Goal: Task Accomplishment & Management: Manage account settings

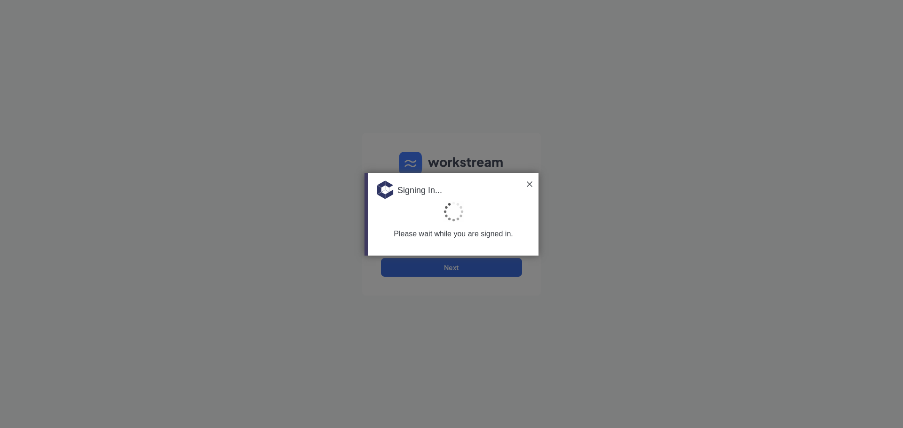
type input "[PERSON_NAME][EMAIL_ADDRESS][DOMAIN_NAME]"
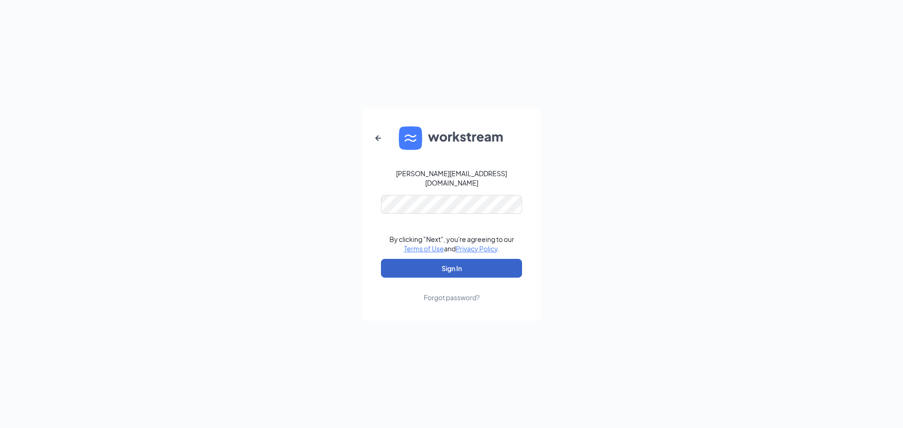
click at [447, 267] on button "Sign In" at bounding box center [451, 268] width 141 height 19
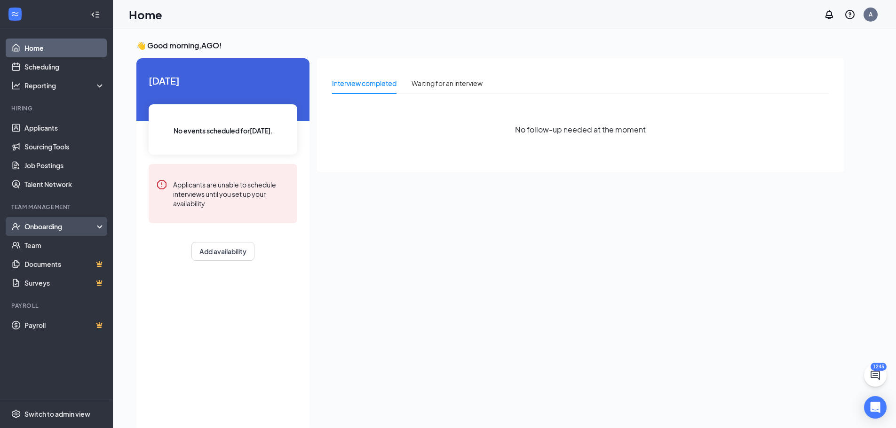
click at [52, 227] on div "Onboarding" at bounding box center [60, 226] width 72 height 9
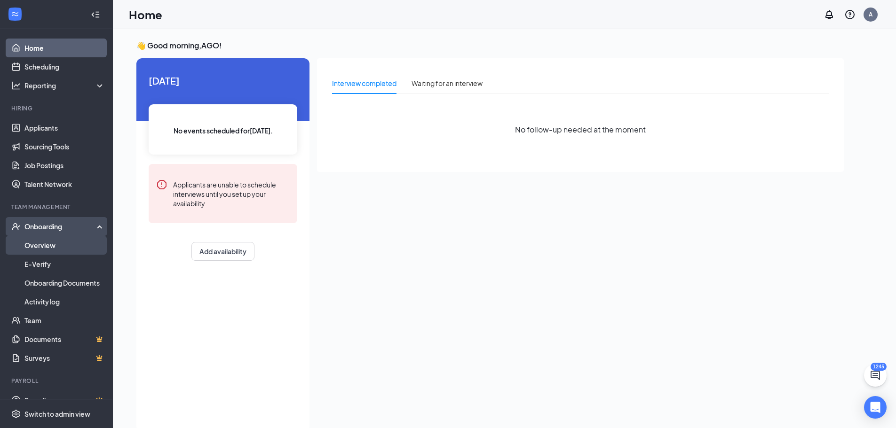
click at [54, 249] on link "Overview" at bounding box center [64, 245] width 80 height 19
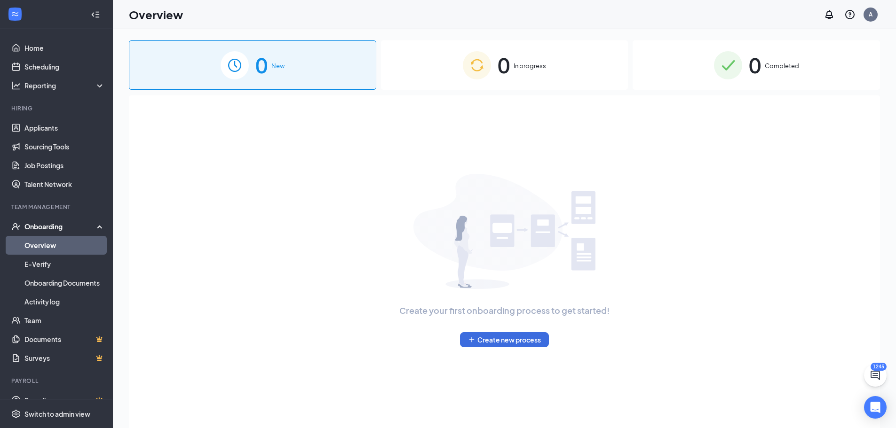
click at [741, 79] on img at bounding box center [728, 65] width 28 height 28
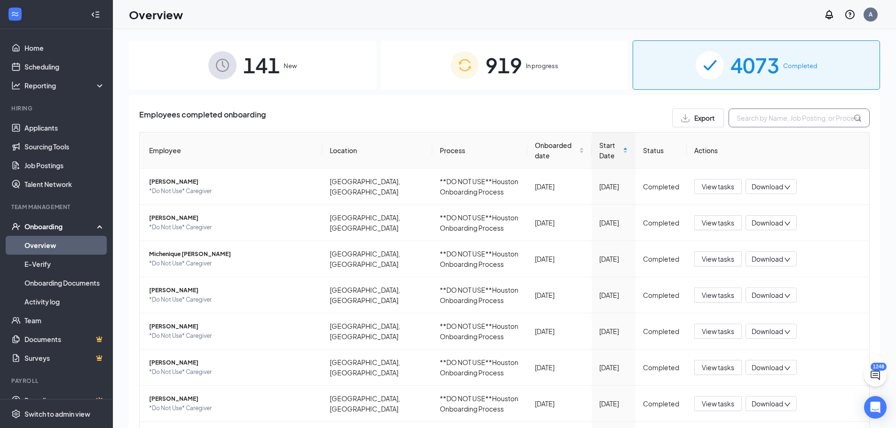
click at [756, 122] on input "text" at bounding box center [798, 118] width 141 height 19
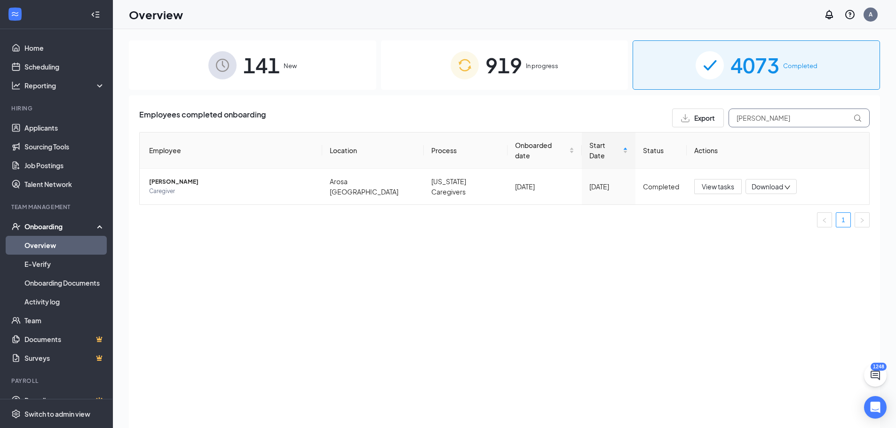
click at [767, 119] on input "laurent" at bounding box center [798, 118] width 141 height 19
drag, startPoint x: 796, startPoint y: 115, endPoint x: 689, endPoint y: 118, distance: 107.2
click at [689, 118] on div "Export quentay" at bounding box center [770, 118] width 197 height 19
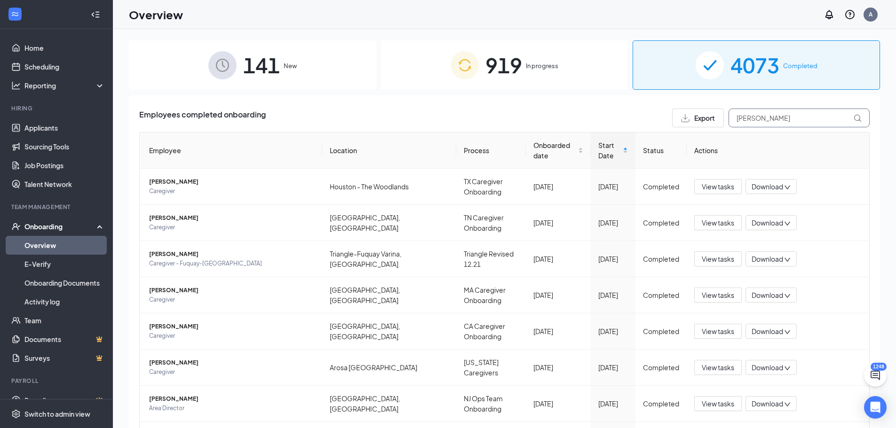
drag, startPoint x: 755, startPoint y: 118, endPoint x: 686, endPoint y: 118, distance: 68.6
click at [686, 117] on div "Export ward" at bounding box center [770, 118] width 197 height 19
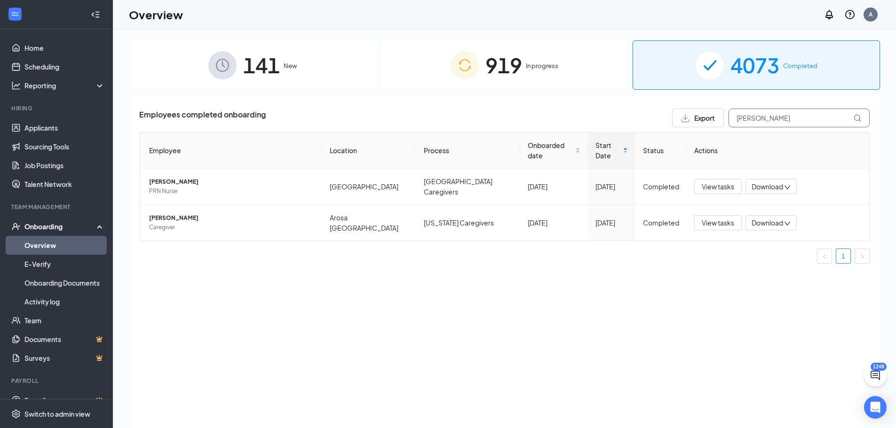
click at [789, 122] on input "herman" at bounding box center [798, 118] width 141 height 19
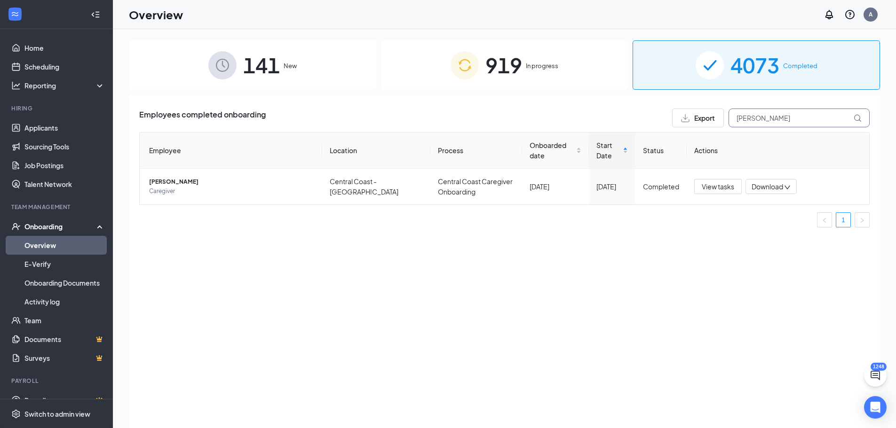
drag, startPoint x: 745, startPoint y: 117, endPoint x: 714, endPoint y: 115, distance: 30.6
click at [715, 115] on div "Export albrecht" at bounding box center [770, 118] width 197 height 19
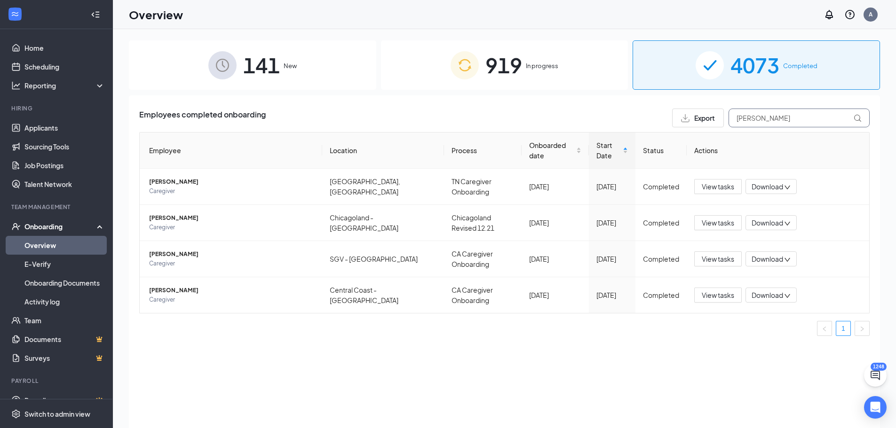
drag, startPoint x: 775, startPoint y: 118, endPoint x: 717, endPoint y: 115, distance: 57.9
click at [717, 115] on div "Export deanna" at bounding box center [770, 118] width 197 height 19
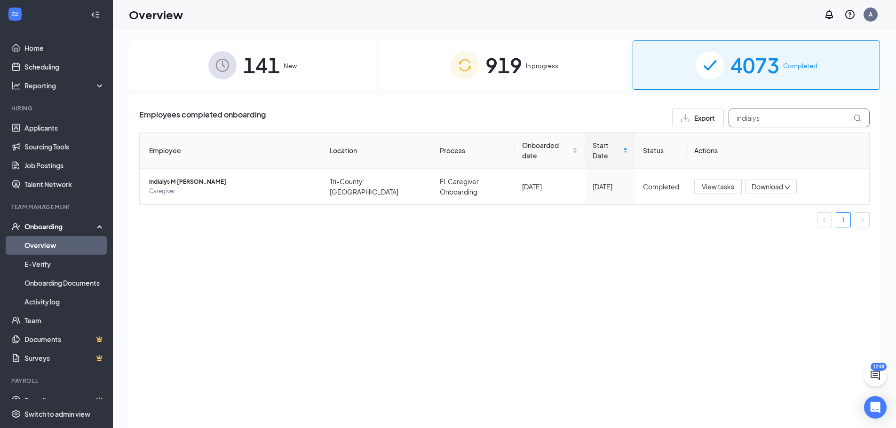
drag, startPoint x: 750, startPoint y: 120, endPoint x: 727, endPoint y: 120, distance: 22.6
click at [727, 120] on div "Export indialys" at bounding box center [770, 118] width 197 height 19
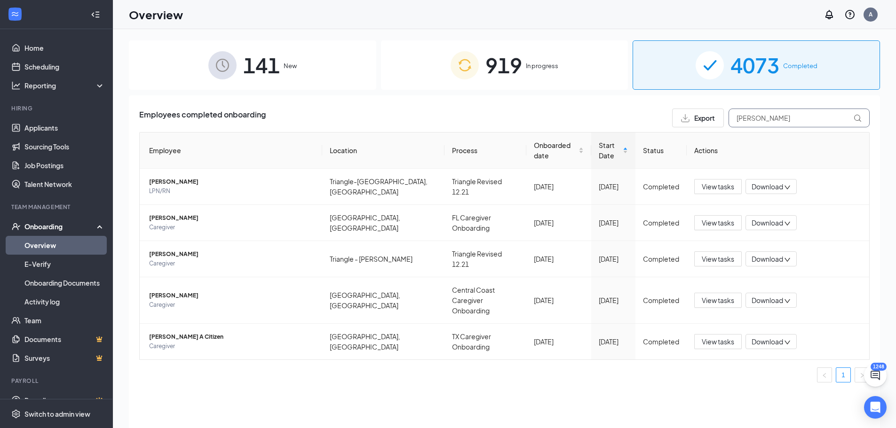
click at [723, 119] on div "Export peggy" at bounding box center [770, 118] width 197 height 19
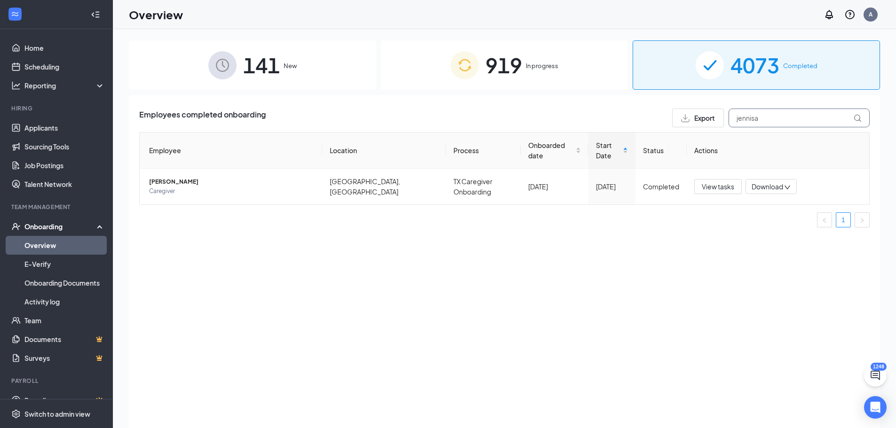
drag, startPoint x: 768, startPoint y: 117, endPoint x: 727, endPoint y: 117, distance: 40.9
click at [729, 117] on input "jennisa" at bounding box center [798, 118] width 141 height 19
drag, startPoint x: 791, startPoint y: 114, endPoint x: 696, endPoint y: 113, distance: 95.0
click at [696, 113] on div "Export lockwood" at bounding box center [770, 118] width 197 height 19
click at [764, 118] on input "lockwood" at bounding box center [798, 118] width 141 height 19
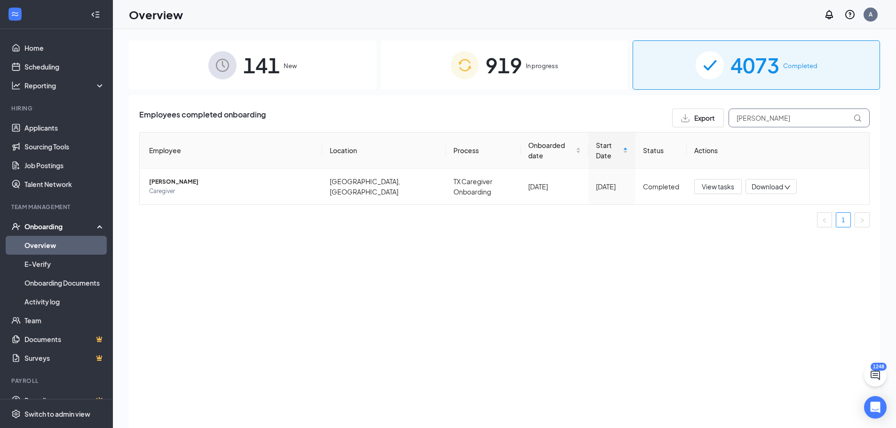
drag, startPoint x: 778, startPoint y: 115, endPoint x: 712, endPoint y: 117, distance: 66.3
click at [712, 117] on div "Export lockwood" at bounding box center [770, 118] width 197 height 19
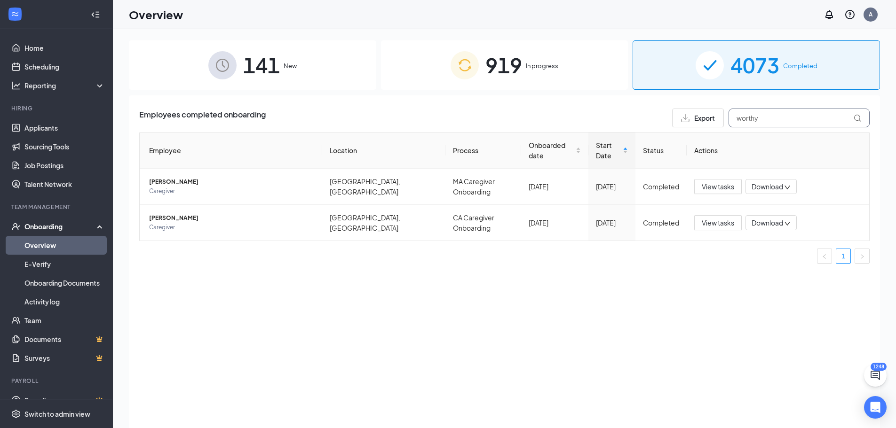
type input "worthy"
click at [52, 127] on link "Applicants" at bounding box center [64, 127] width 80 height 19
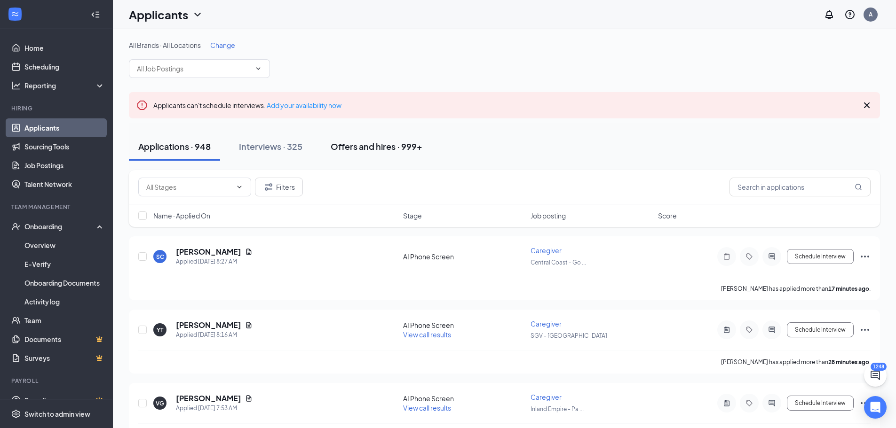
click at [381, 147] on div "Offers and hires · 999+" at bounding box center [376, 147] width 92 height 12
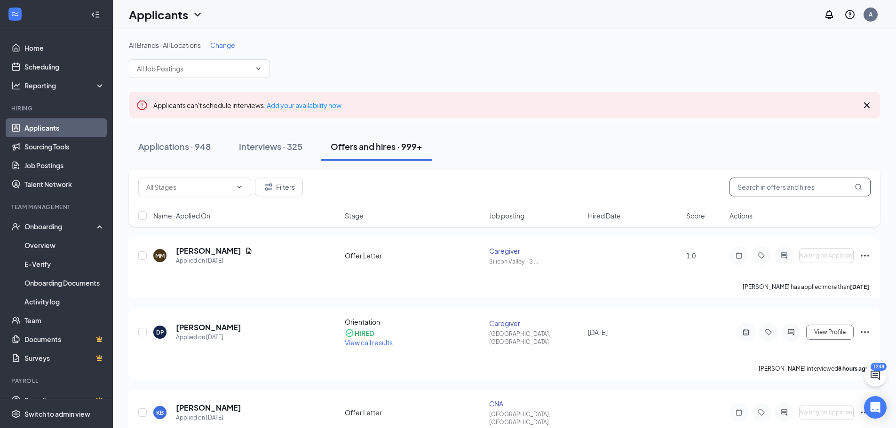
click at [794, 189] on input "text" at bounding box center [799, 187] width 141 height 19
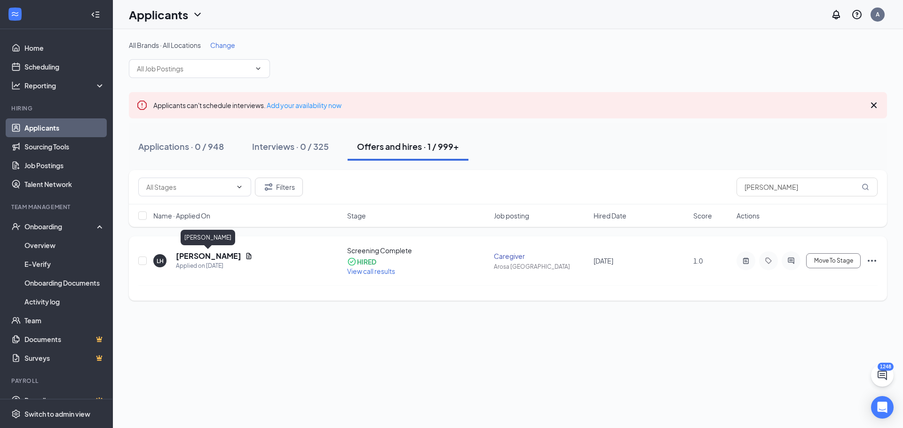
click at [206, 253] on h5 "Laurent Hemphill" at bounding box center [208, 256] width 65 height 10
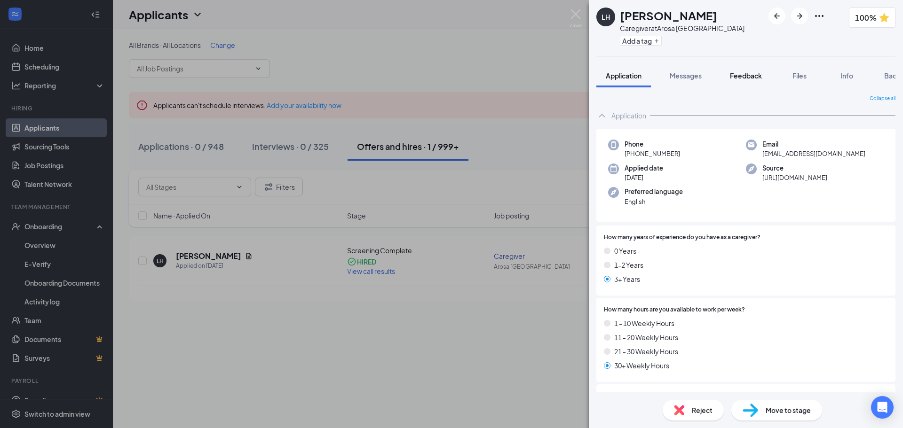
click at [748, 79] on span "Feedback" at bounding box center [746, 75] width 32 height 8
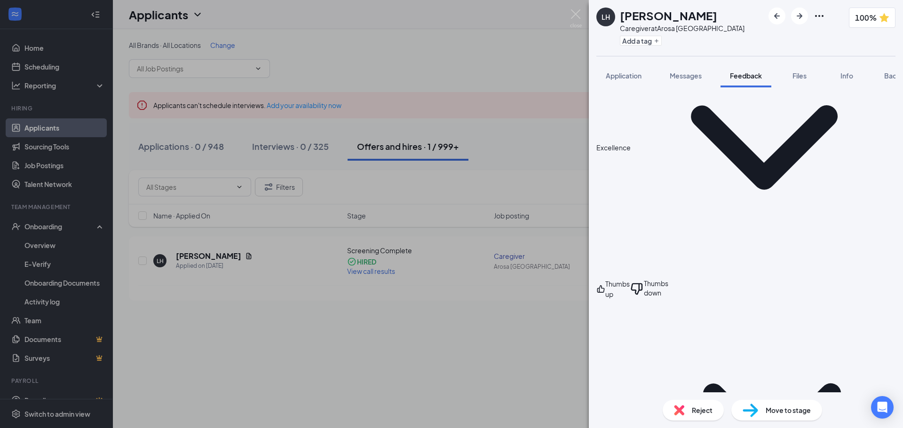
scroll to position [539, 0]
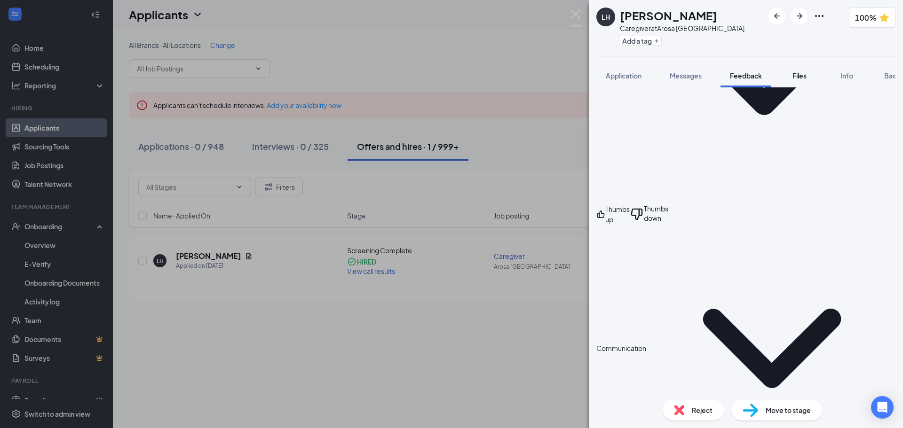
click at [795, 71] on div "Files" at bounding box center [799, 75] width 19 height 9
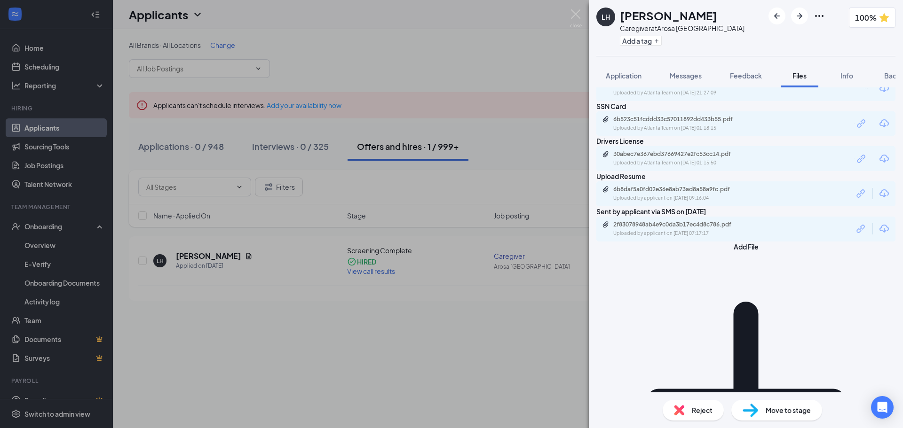
scroll to position [45, 0]
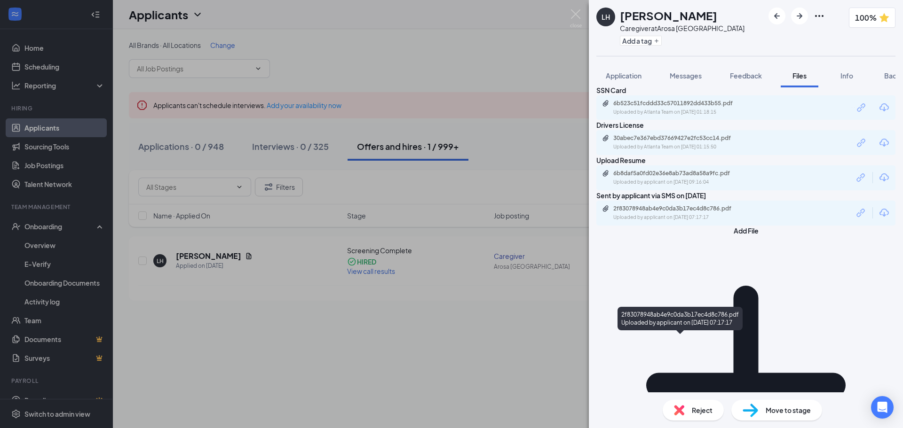
click at [716, 212] on div "2f83078948ab4e9c0da3b17ec4d8c786.pdf" at bounding box center [679, 209] width 132 height 8
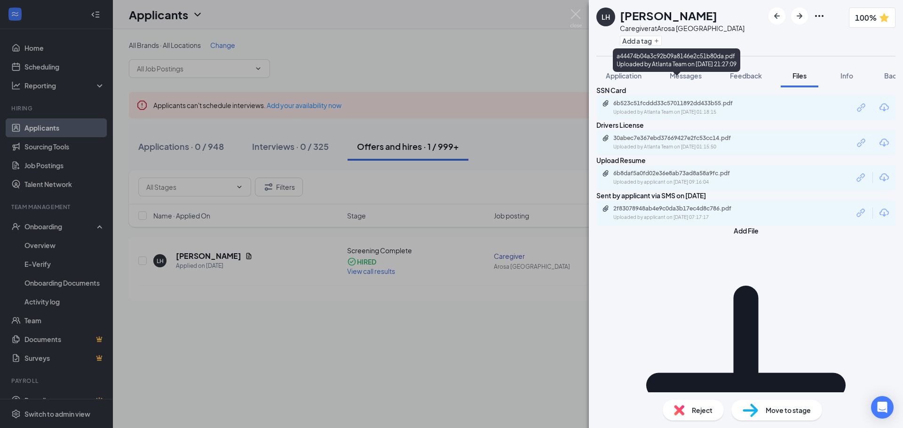
drag, startPoint x: 636, startPoint y: 77, endPoint x: 625, endPoint y: 71, distance: 12.4
click at [625, 71] on div "a44474b04a3c92b09a8146e2c51b80da.pdf Uploaded by Atlanta Team on Sep 11, 2025 a…" at bounding box center [676, 60] width 127 height 24
click at [611, 76] on span "Application" at bounding box center [623, 75] width 36 height 8
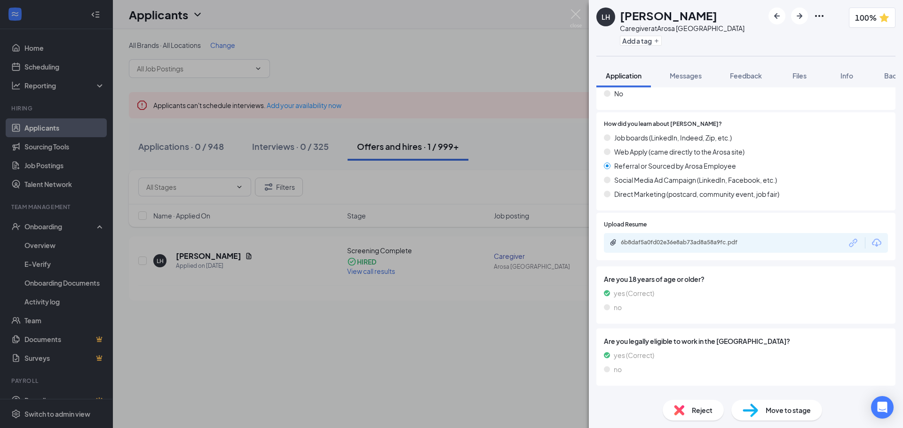
scroll to position [1358, 0]
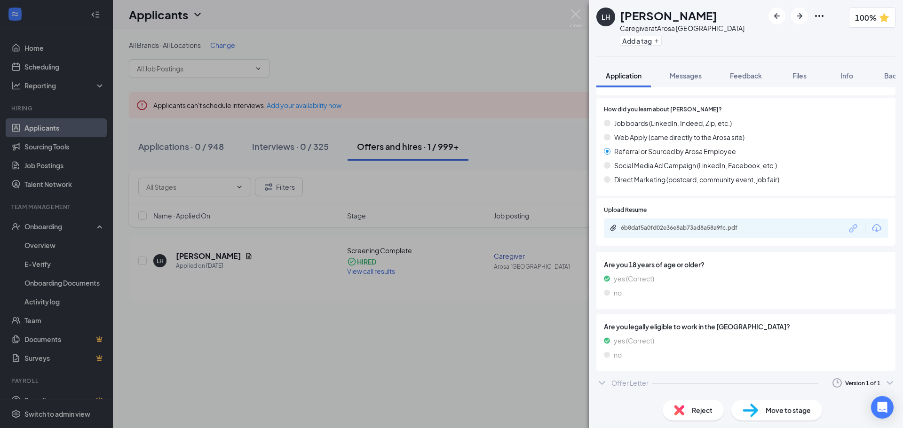
drag, startPoint x: 625, startPoint y: 378, endPoint x: 630, endPoint y: 381, distance: 5.9
click at [625, 379] on div "Offer Letter" at bounding box center [629, 382] width 37 height 9
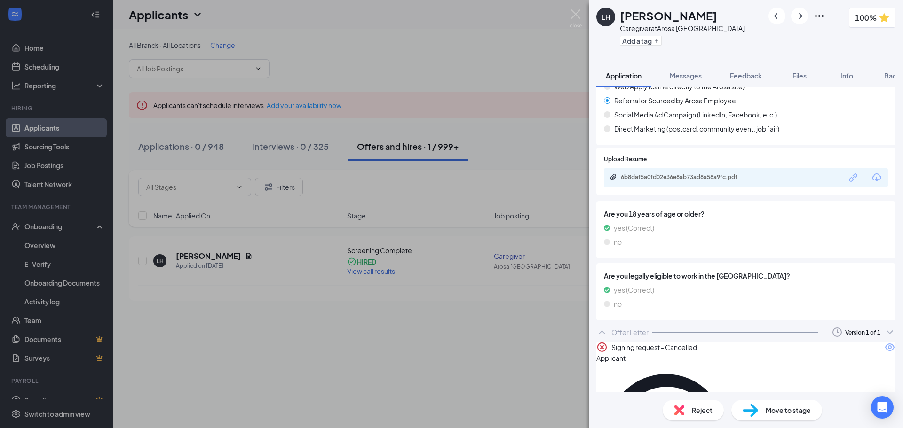
scroll to position [1411, 0]
click at [884, 74] on button "Background" at bounding box center [902, 76] width 57 height 24
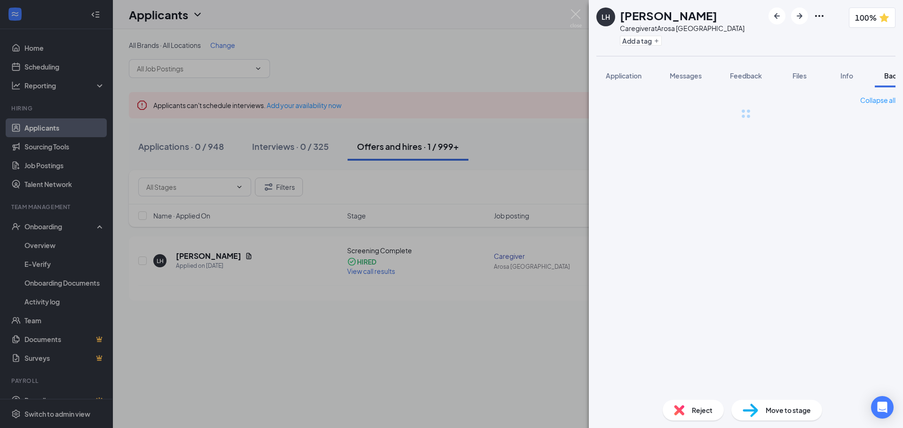
scroll to position [0, 39]
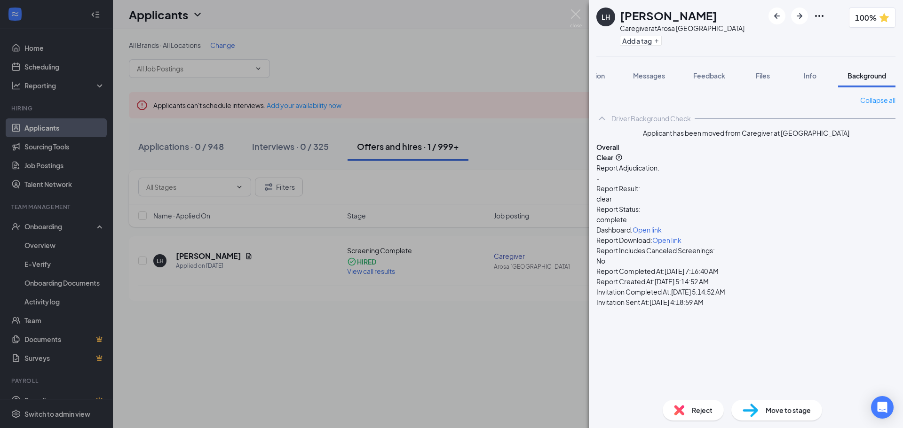
click at [764, 81] on button "Files" at bounding box center [763, 76] width 38 height 24
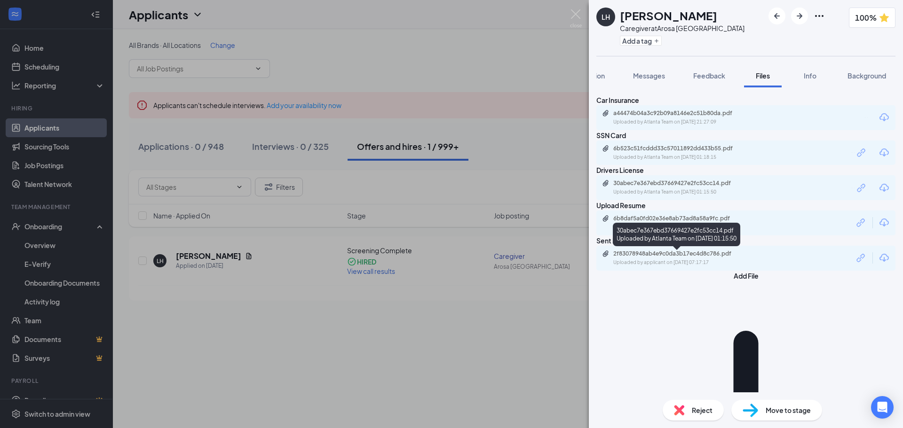
click at [660, 196] on div "Uploaded by Atlanta Team on Sep 09, 2025 at 01:15:50" at bounding box center [683, 193] width 141 height 8
click at [685, 152] on div "6b523c51fcddd33c57011892dd433b55.pdf" at bounding box center [679, 149] width 132 height 8
click at [494, 162] on div "LH Laurent Hemphill Caregiver at Arosa Atlanta Add a tag 100% Application Messa…" at bounding box center [451, 214] width 903 height 428
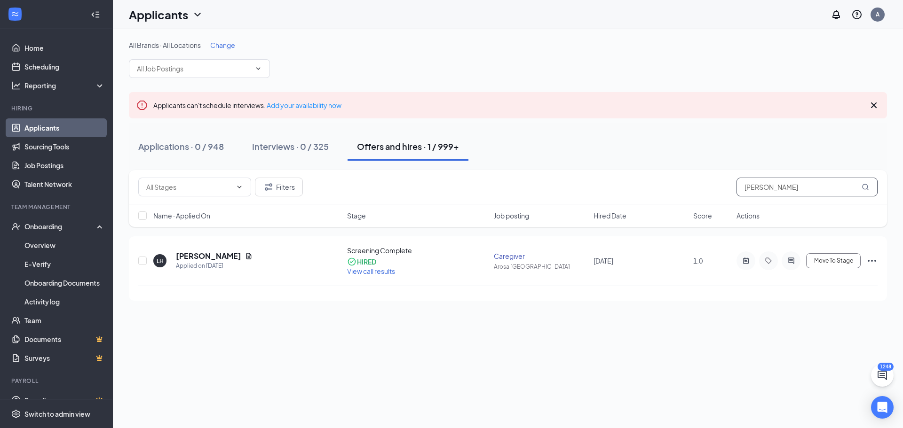
drag, startPoint x: 780, startPoint y: 192, endPoint x: 686, endPoint y: 179, distance: 95.3
click at [691, 179] on div "Filters laurent" at bounding box center [507, 187] width 739 height 19
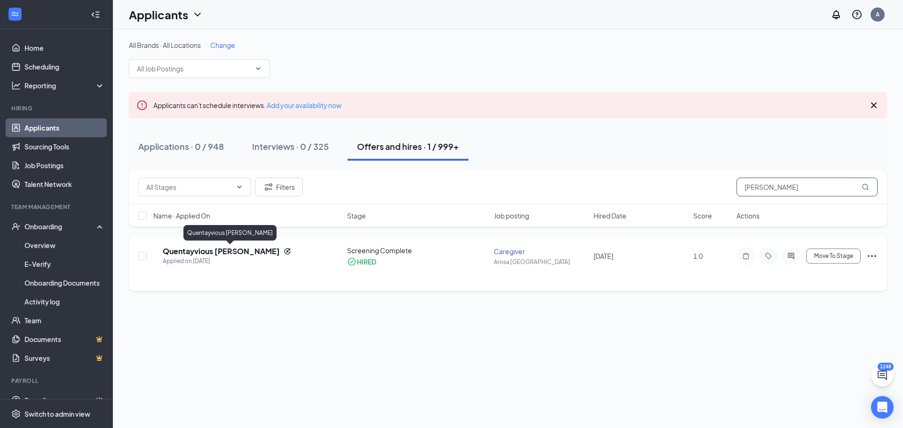
type input "kenney"
click at [197, 251] on h5 "Quentayvious Kenney" at bounding box center [221, 251] width 117 height 10
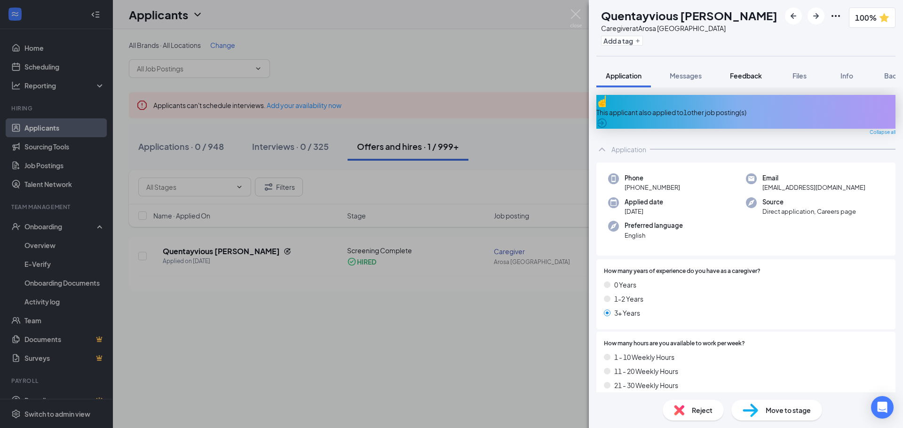
click at [759, 74] on span "Feedback" at bounding box center [746, 75] width 32 height 8
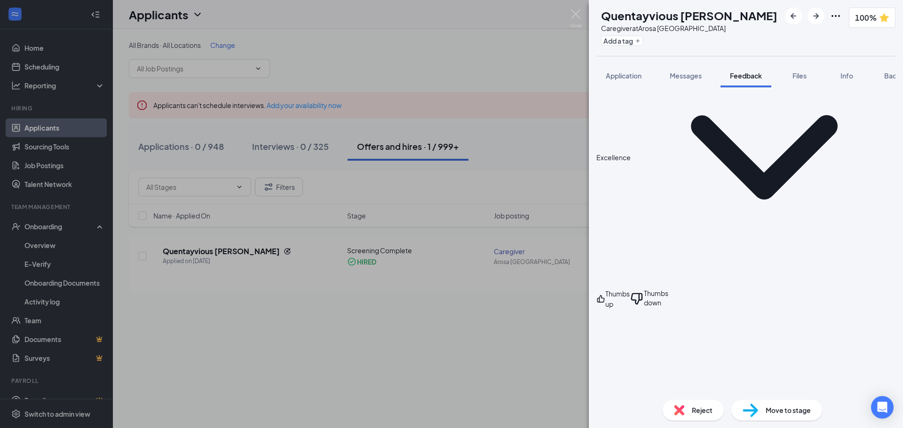
scroll to position [480, 0]
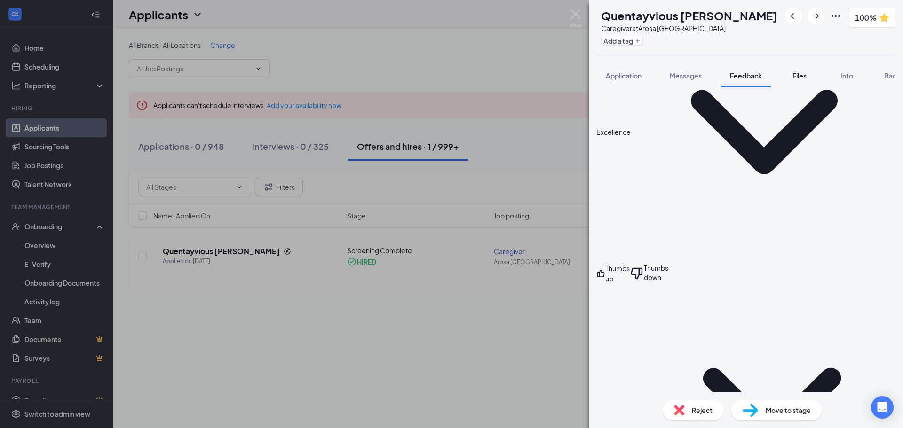
click at [796, 81] on button "Files" at bounding box center [799, 76] width 38 height 24
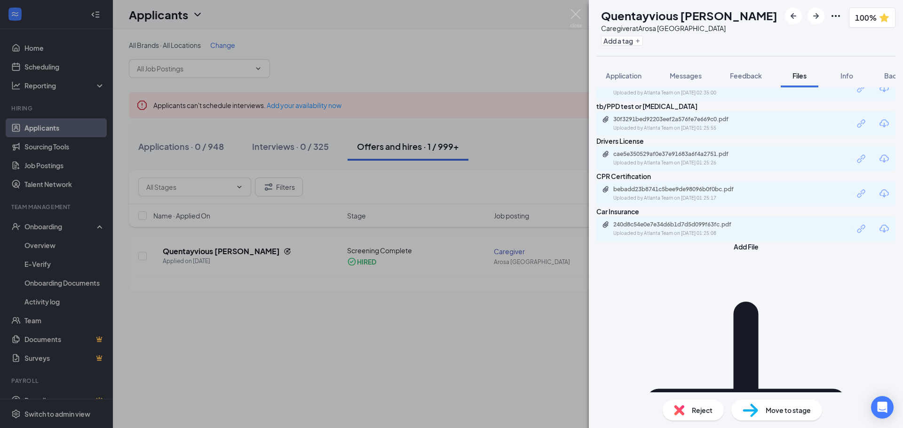
scroll to position [45, 0]
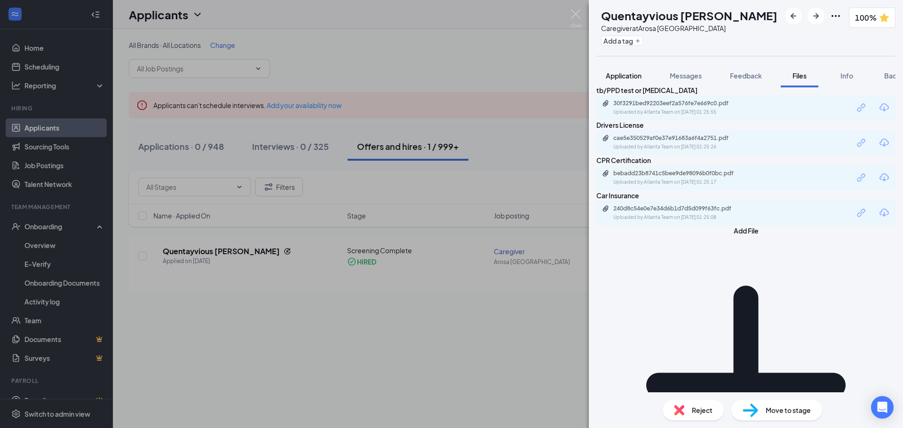
click at [615, 79] on span "Application" at bounding box center [623, 75] width 36 height 8
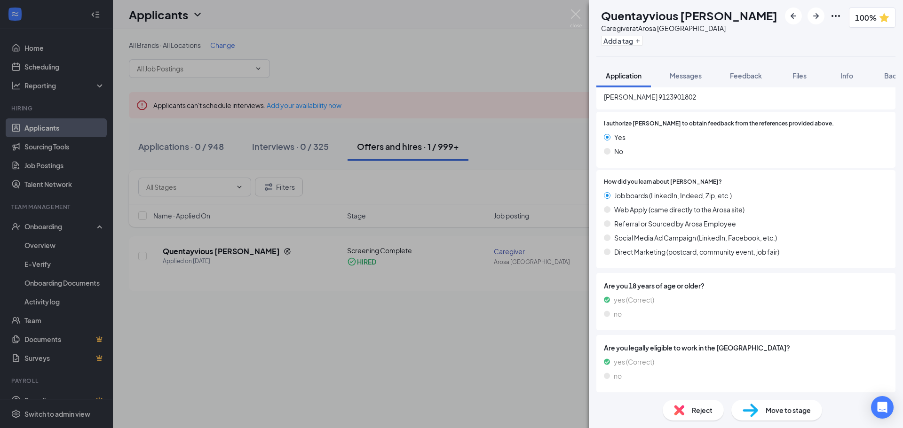
scroll to position [1351, 0]
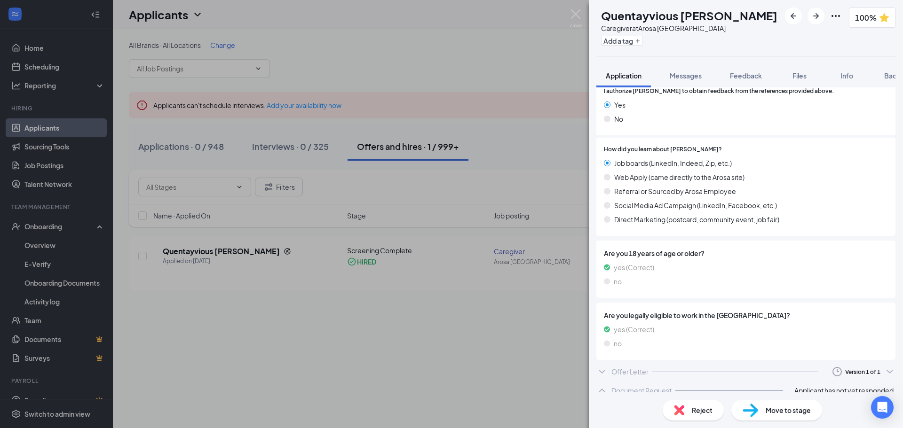
click at [629, 370] on div "Offer Letter Version 1 of 1" at bounding box center [745, 371] width 299 height 19
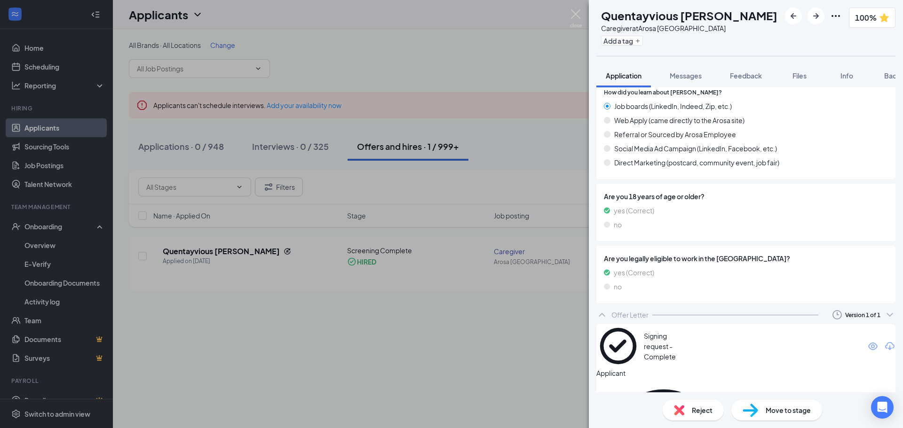
click at [887, 78] on span "Background" at bounding box center [903, 75] width 39 height 8
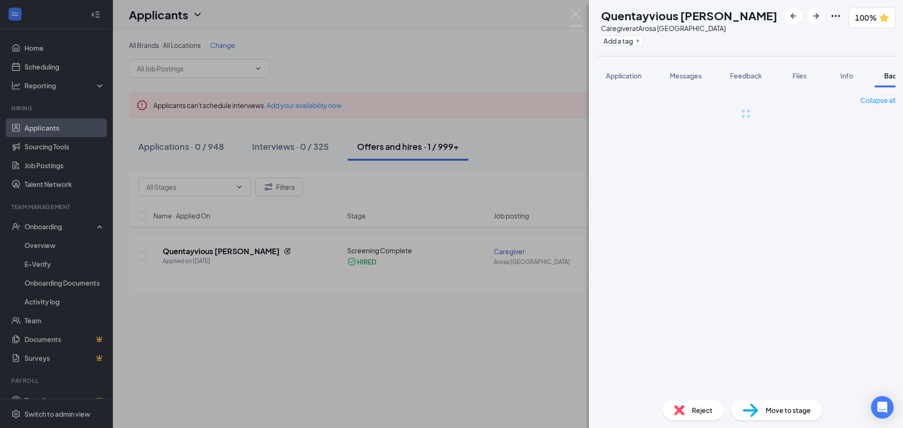
scroll to position [0, 39]
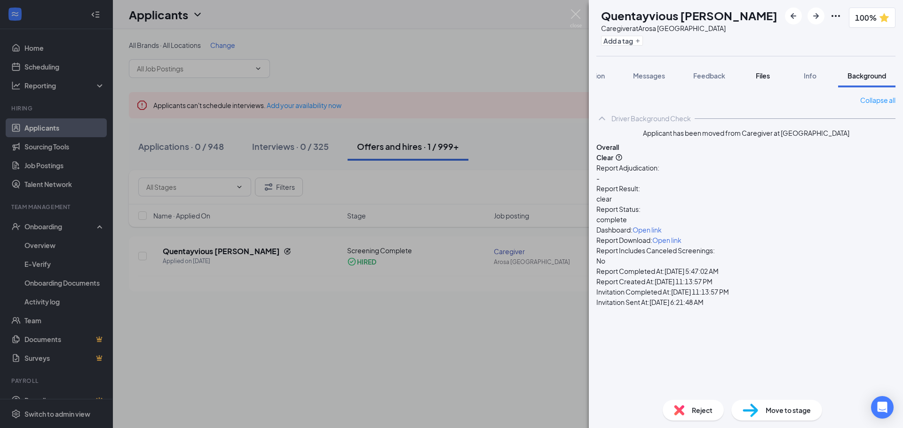
click at [767, 78] on span "Files" at bounding box center [762, 75] width 14 height 8
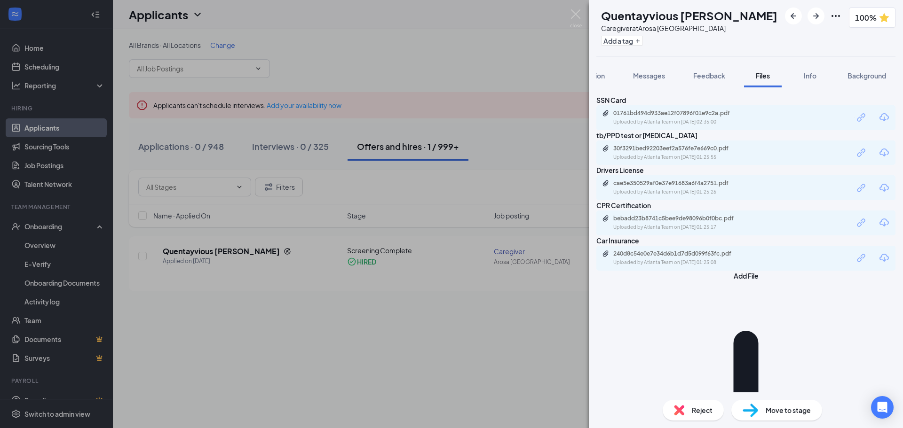
scroll to position [45, 0]
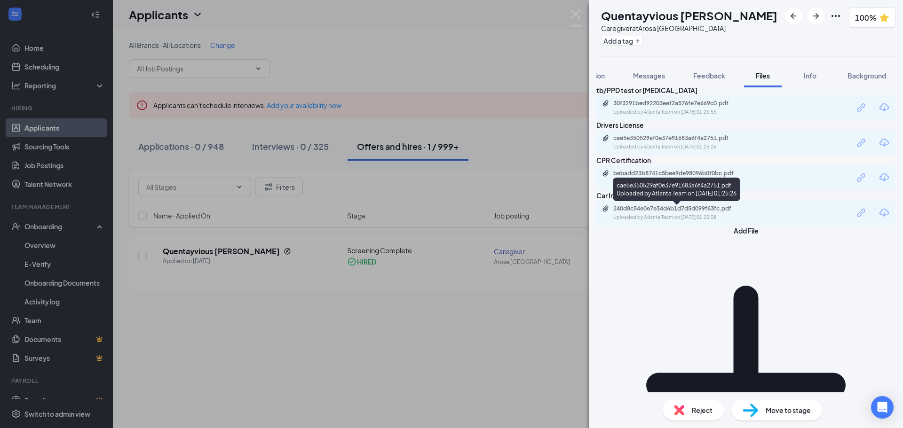
click at [688, 142] on div "cae5e350529af0e37e91683a6f4a2751.pdf" at bounding box center [679, 138] width 132 height 8
click at [697, 221] on div "Uploaded by Atlanta Team on Sep 10, 2025 at 01:25:08" at bounding box center [683, 218] width 141 height 8
click at [704, 107] on div "30f3291bed92203eef2a576fe7e669c0.pdf" at bounding box center [679, 104] width 132 height 8
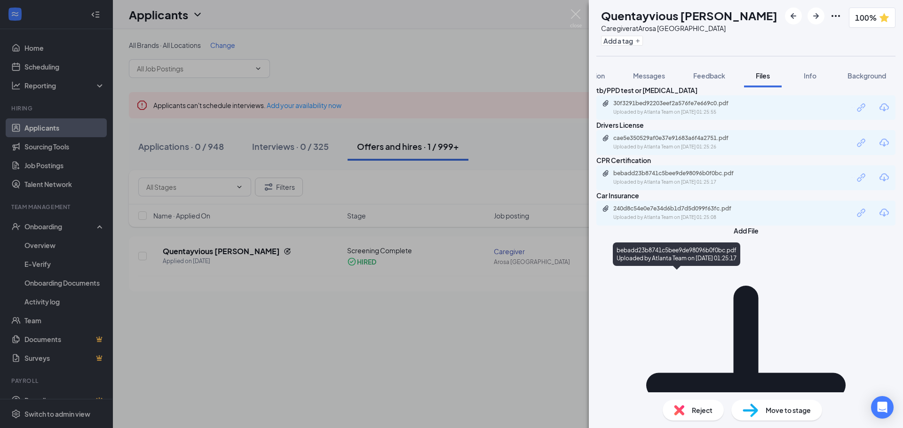
click at [659, 177] on div "bebadd23b8741c5bee9de98096b0f0bc.pdf" at bounding box center [679, 174] width 132 height 8
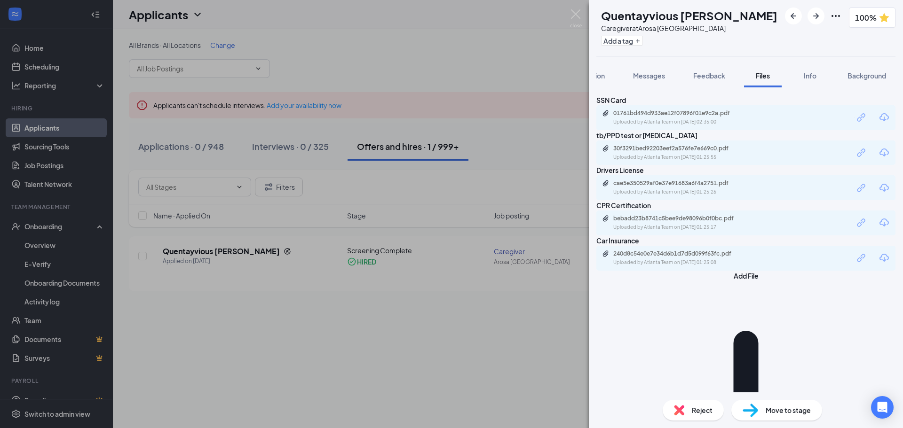
click at [691, 126] on div "Uploaded by Atlanta Team on Sep 10, 2025 at 02:35:00" at bounding box center [683, 122] width 141 height 8
click at [381, 242] on div "QK Quentayvious Kenney Caregiver at Arosa Atlanta Add a tag 100% Application Me…" at bounding box center [451, 214] width 903 height 428
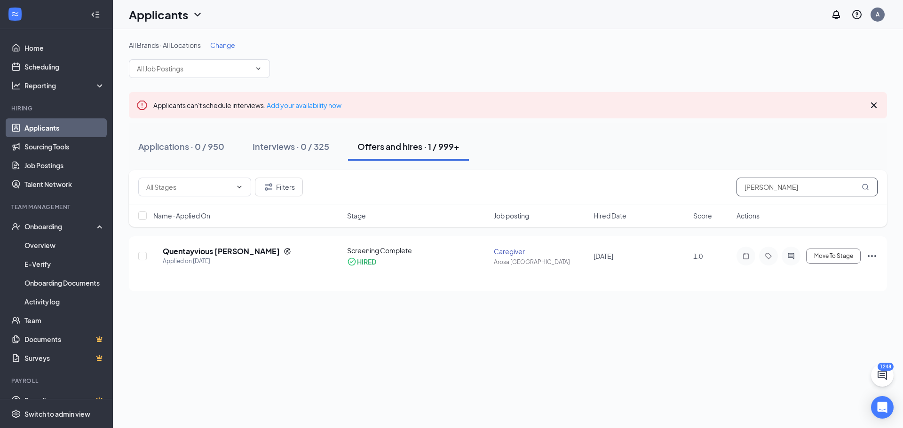
drag, startPoint x: 802, startPoint y: 189, endPoint x: 662, endPoint y: 189, distance: 140.6
click at [662, 189] on div "Filters kenney" at bounding box center [507, 187] width 739 height 19
type input "w"
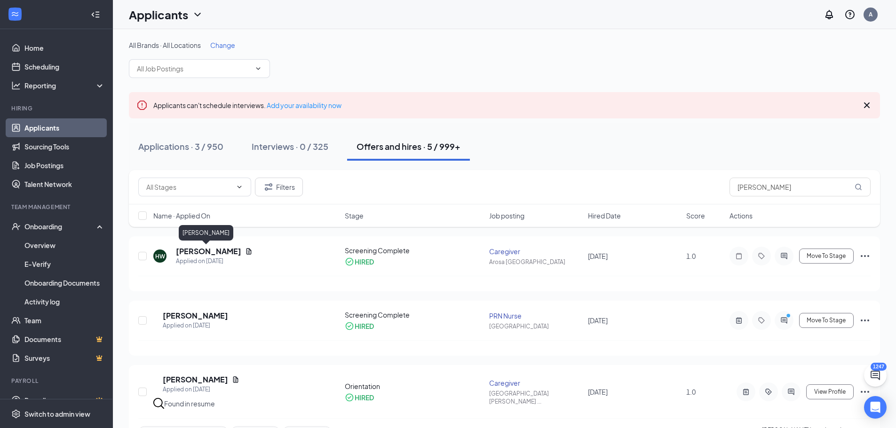
click at [199, 249] on h5 "Herman Ward" at bounding box center [208, 251] width 65 height 10
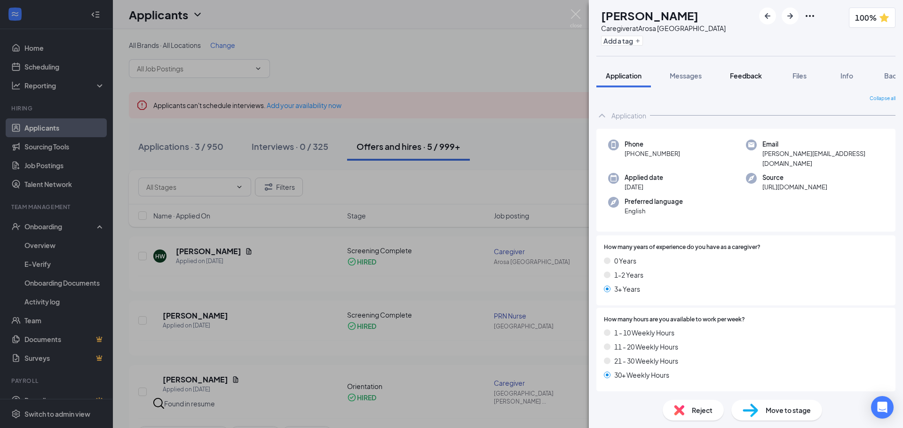
click at [751, 79] on span "Feedback" at bounding box center [746, 75] width 32 height 8
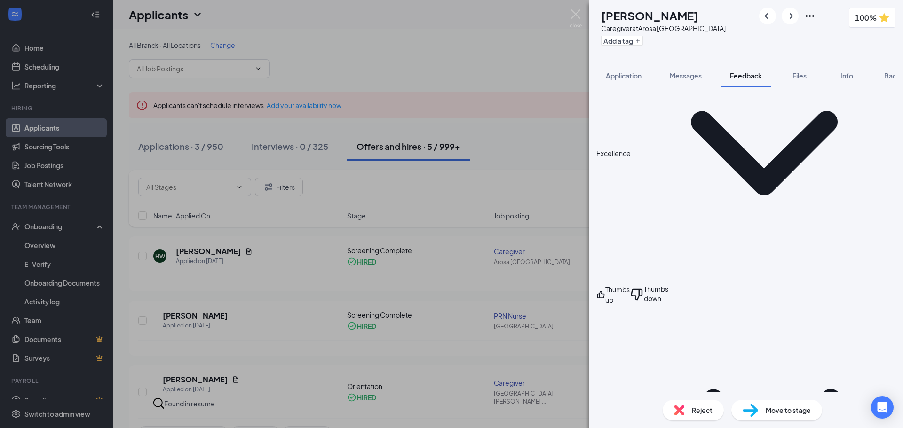
scroll to position [459, 0]
click at [791, 69] on button "Files" at bounding box center [799, 76] width 38 height 24
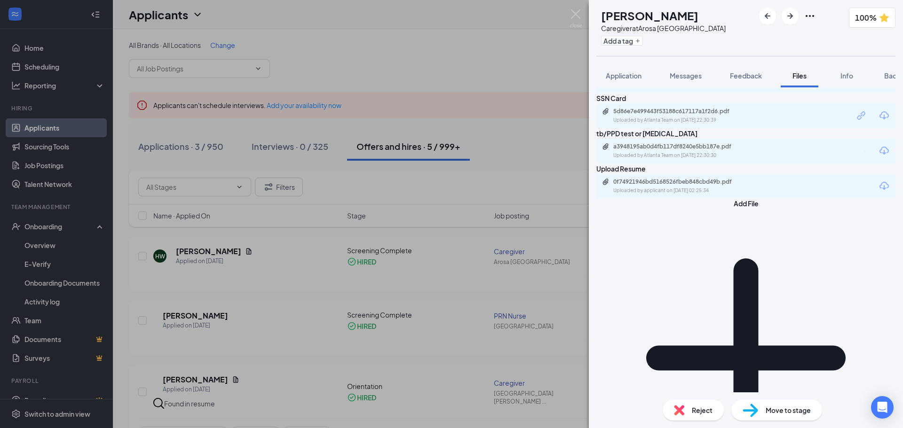
scroll to position [110, 0]
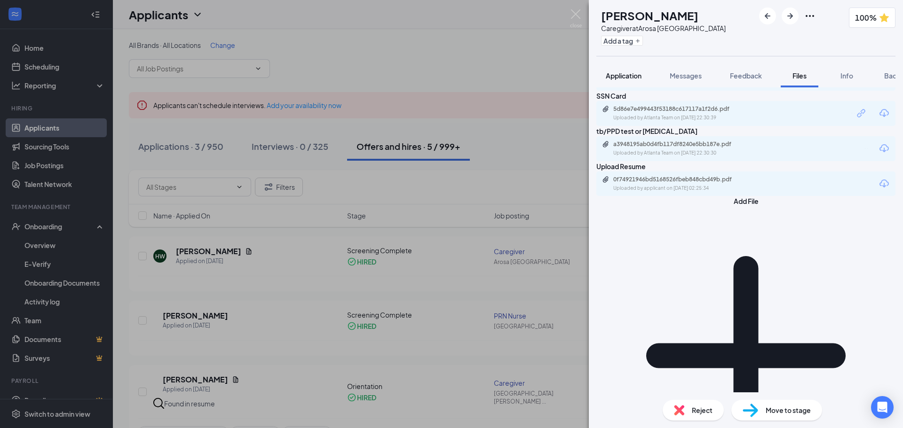
click at [628, 73] on span "Application" at bounding box center [623, 75] width 36 height 8
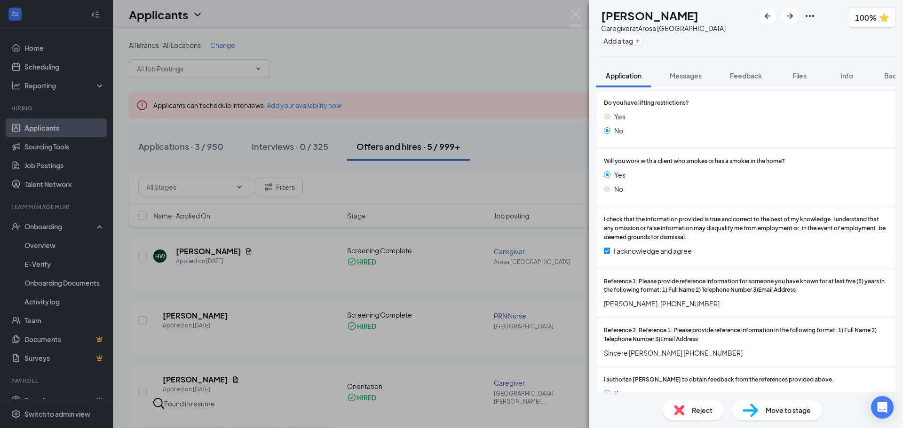
scroll to position [1358, 0]
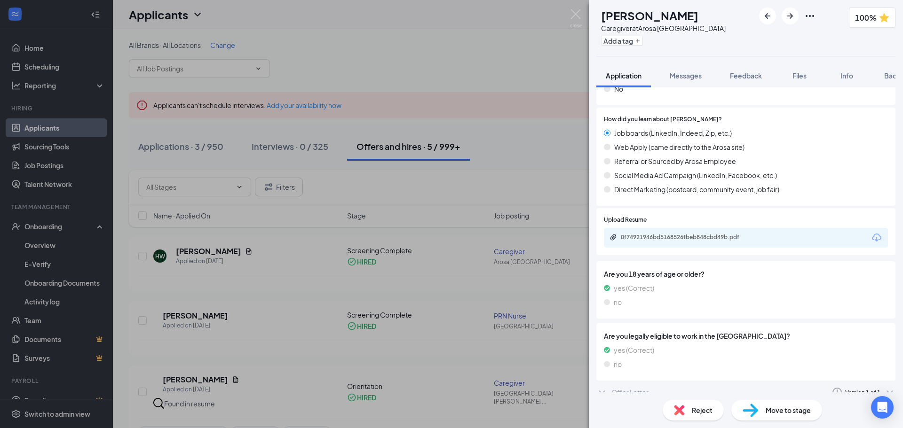
click at [625, 388] on div "Offer Letter" at bounding box center [629, 392] width 37 height 9
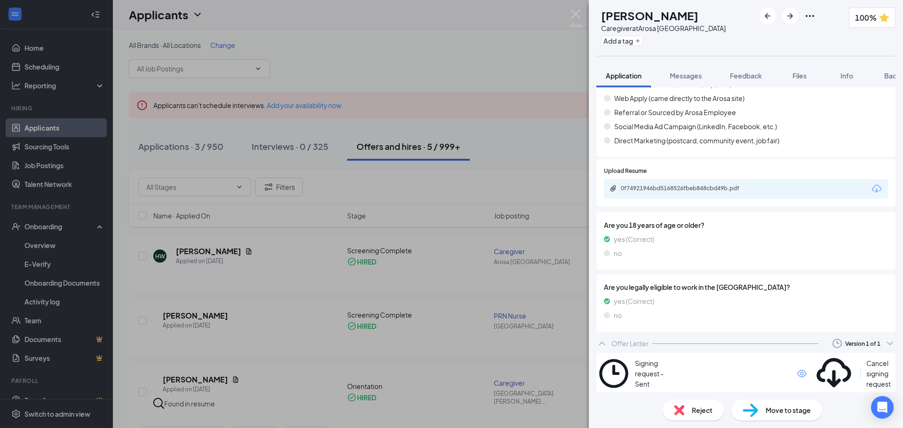
scroll to position [1412, 0]
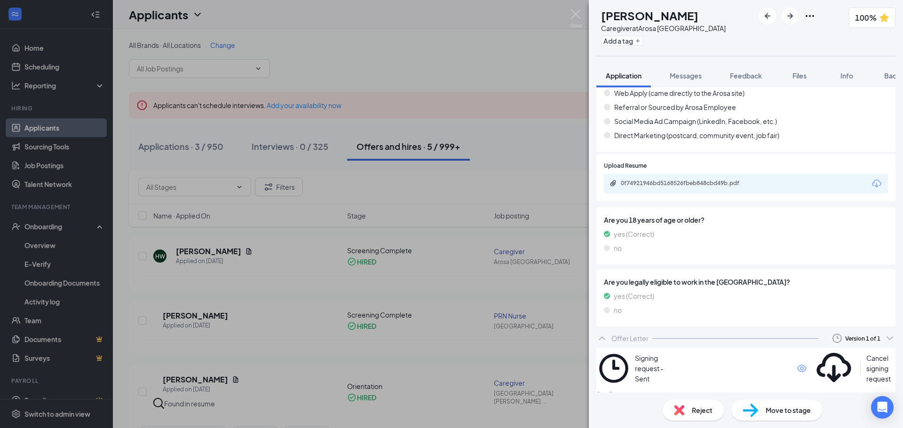
drag, startPoint x: 890, startPoint y: 73, endPoint x: 879, endPoint y: 94, distance: 23.4
click at [890, 73] on span "Background" at bounding box center [903, 75] width 39 height 8
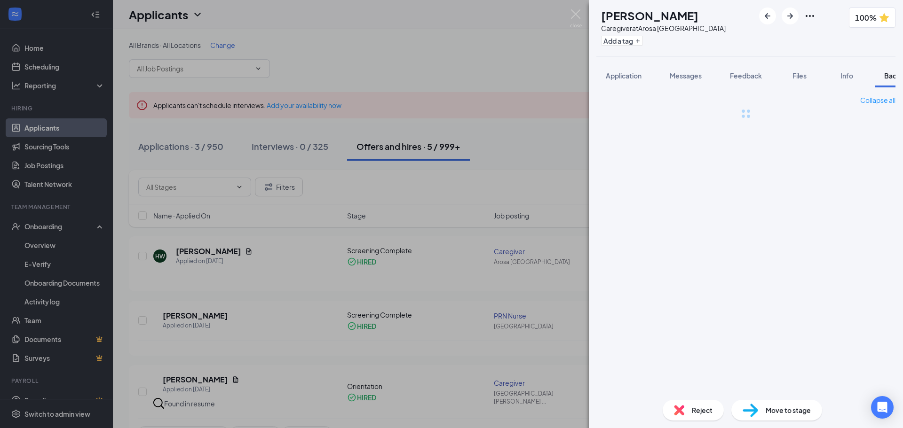
scroll to position [0, 39]
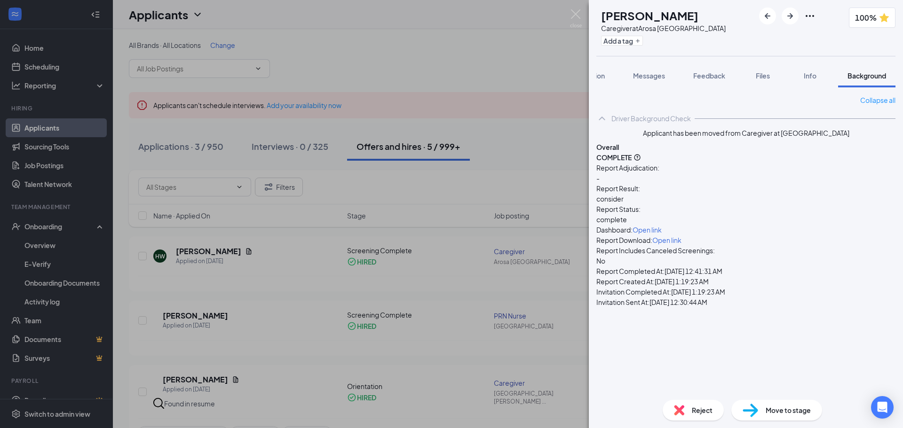
click at [681, 236] on span "Open link" at bounding box center [666, 240] width 29 height 8
click at [753, 76] on div "Files" at bounding box center [762, 75] width 19 height 9
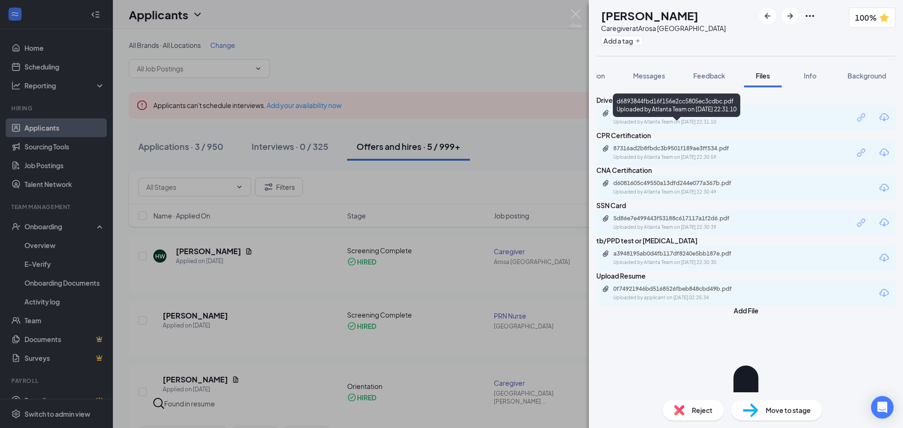
click at [684, 117] on div "d6893844fbd16f156e2cc5805ec3cdbc.pdf" at bounding box center [679, 114] width 132 height 8
click at [674, 222] on div "5d86e7e499443f53188c617117a1f2d6.pdf" at bounding box center [679, 219] width 132 height 8
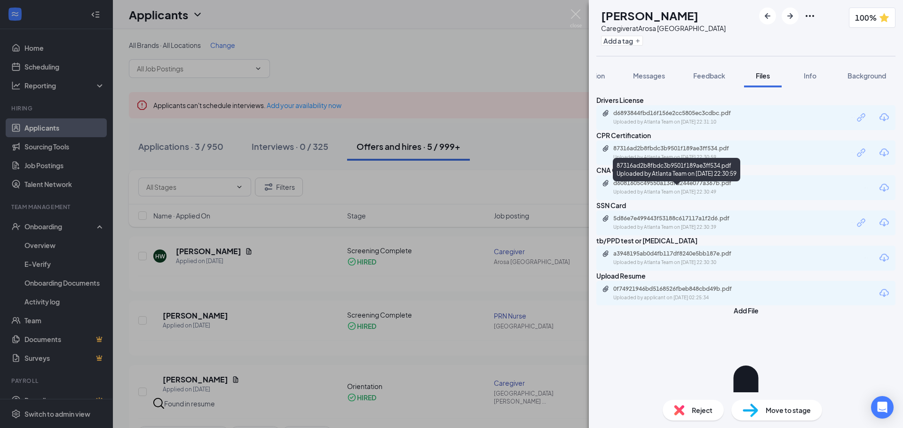
click at [697, 152] on div "87316ad2b8fbdc3b9501f189ae3ff534.pdf" at bounding box center [679, 149] width 132 height 8
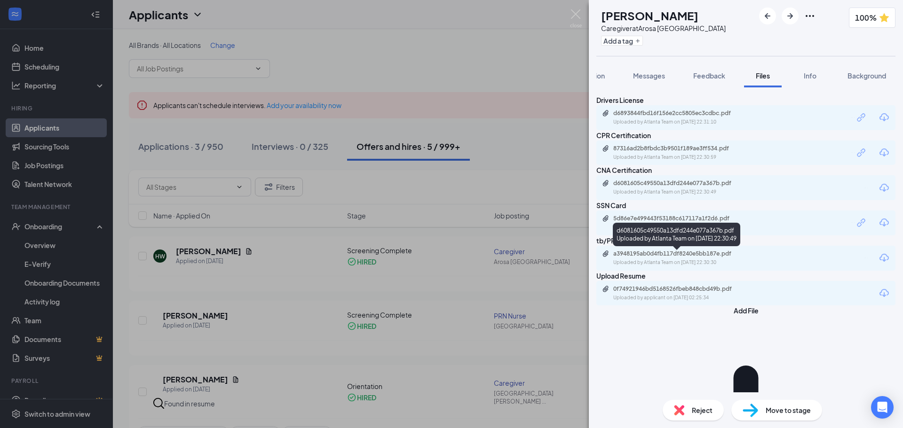
click at [656, 187] on div "d6081605c49550a13dfd244e077a367b.pdf" at bounding box center [679, 184] width 132 height 8
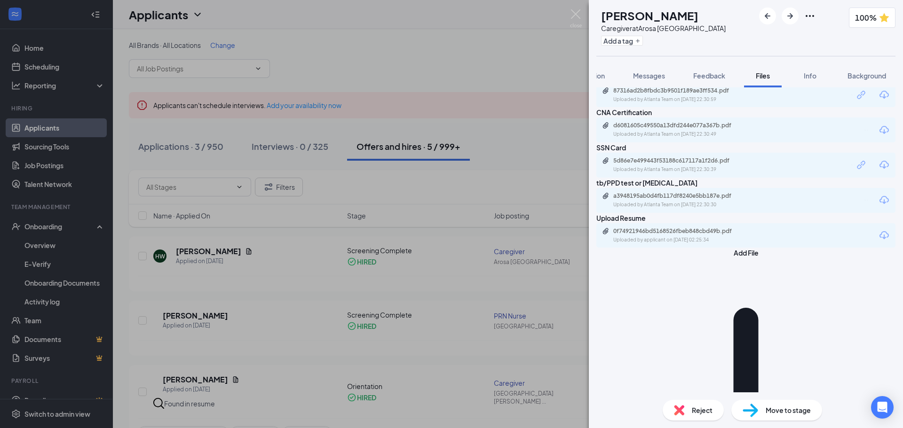
scroll to position [110, 0]
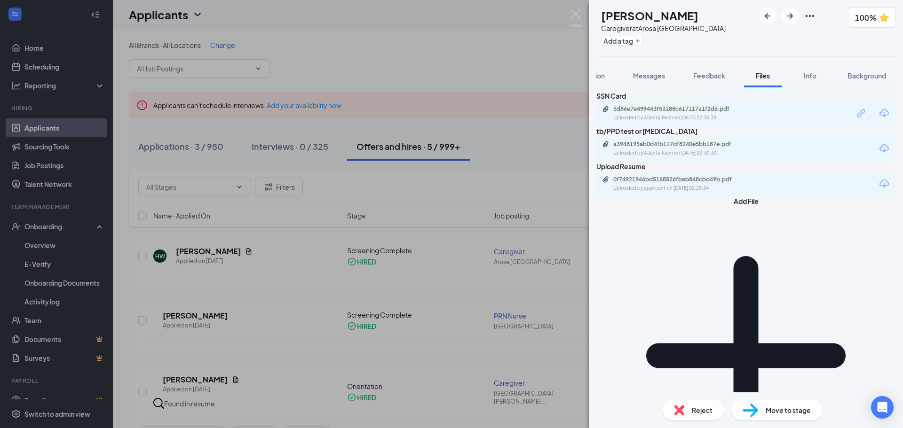
click at [675, 161] on div "a3948195ab0d4fb117df8240e5bb187e.pdf Uploaded by Atlanta Team on Sep 09, 2025 a…" at bounding box center [745, 148] width 299 height 25
click at [651, 148] on div "a3948195ab0d4fb117df8240e5bb187e.pdf" at bounding box center [679, 145] width 132 height 8
click at [532, 92] on div "HW Herman Ward Caregiver at Arosa Atlanta Add a tag 100% Application Messages F…" at bounding box center [451, 214] width 903 height 428
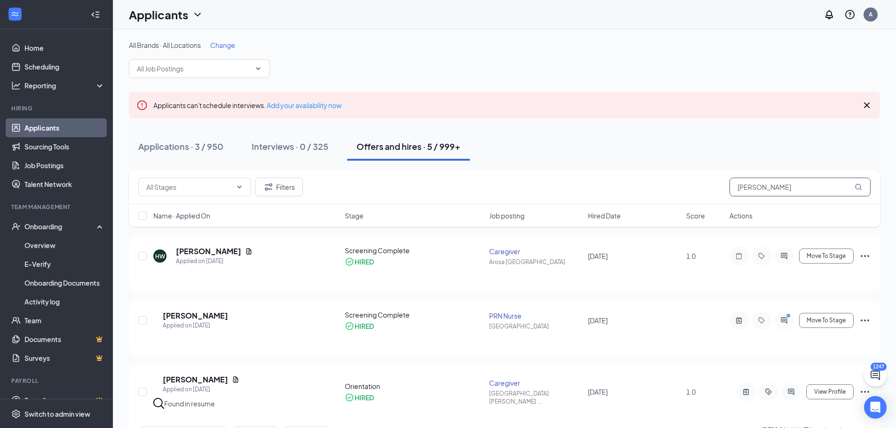
drag, startPoint x: 777, startPoint y: 185, endPoint x: 716, endPoint y: 188, distance: 60.7
click at [717, 188] on div "Filters herman" at bounding box center [504, 187] width 732 height 19
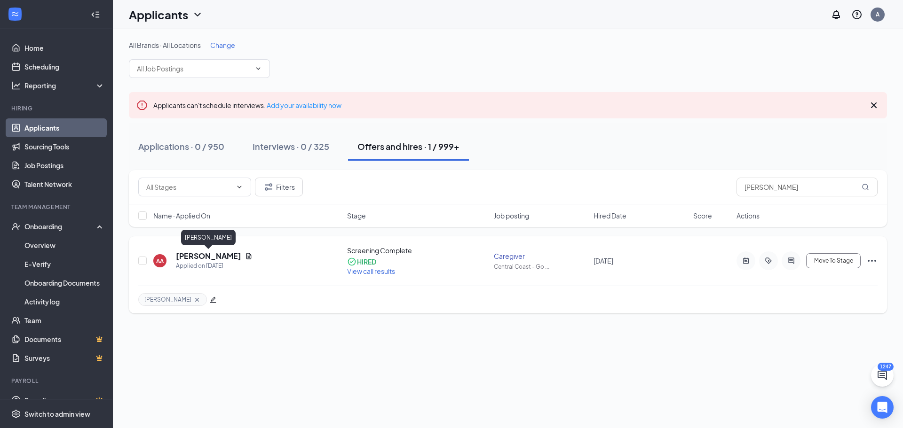
click at [193, 255] on h5 "Amanda Albrecht" at bounding box center [208, 256] width 65 height 10
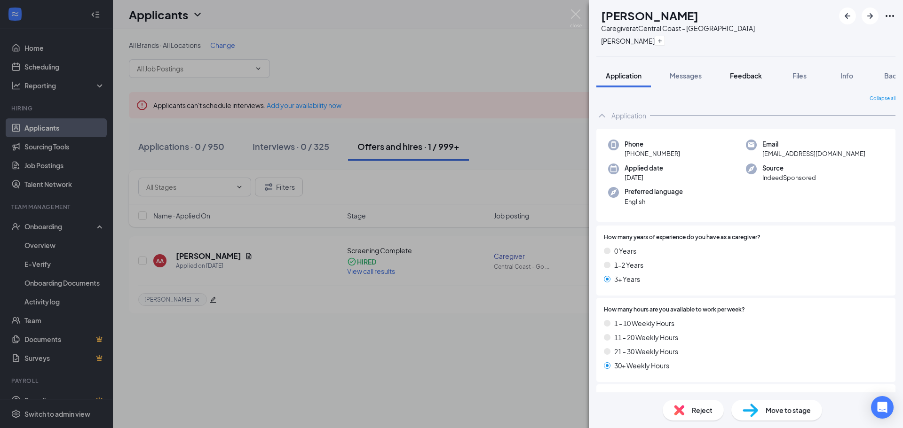
click at [757, 77] on span "Feedback" at bounding box center [746, 75] width 32 height 8
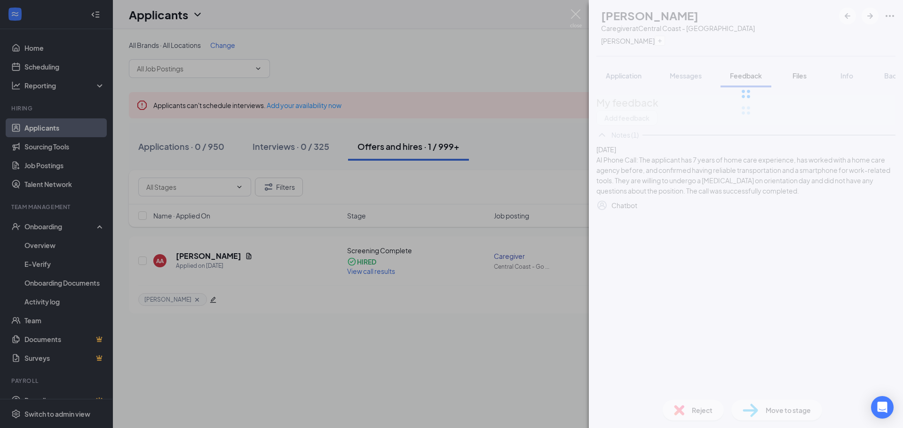
click at [795, 76] on div "AA Amanda Albrecht Caregiver at Central Coast - Goleta Michael Application Mess…" at bounding box center [746, 214] width 314 height 428
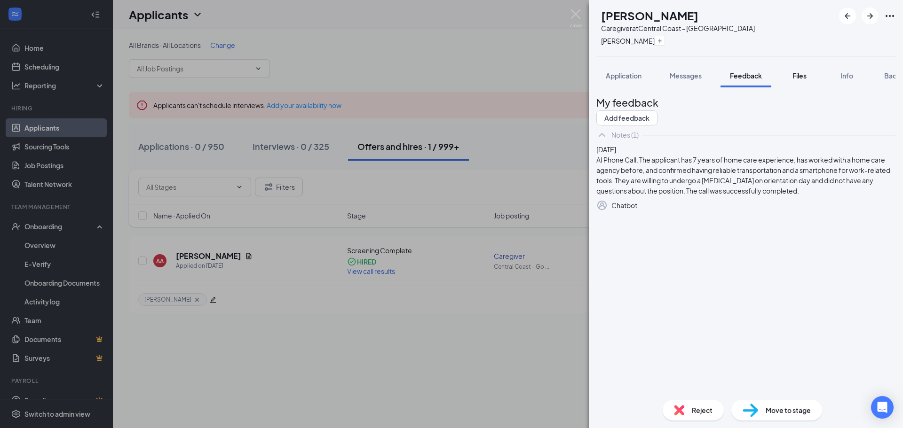
click at [806, 81] on button "Files" at bounding box center [799, 76] width 38 height 24
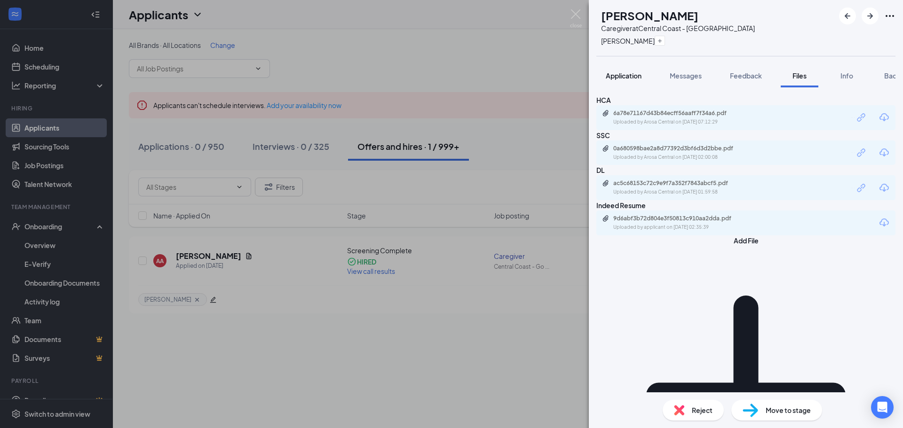
click at [644, 74] on button "Application" at bounding box center [623, 76] width 55 height 24
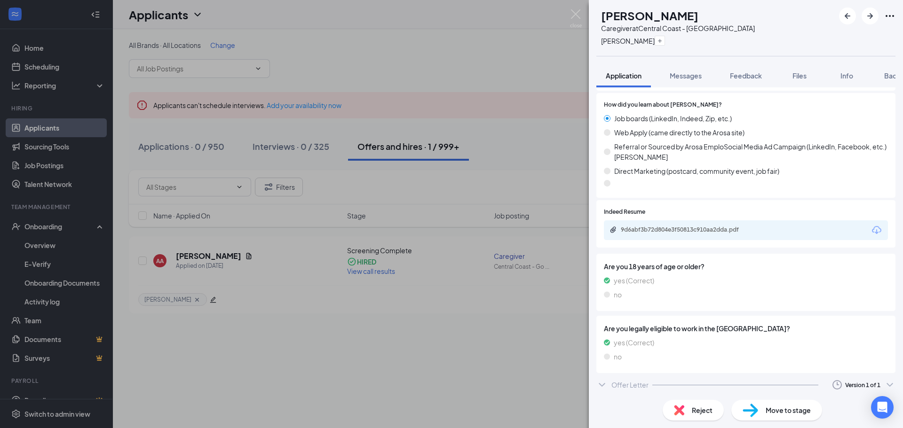
scroll to position [1364, 0]
click at [625, 382] on div "Offer Letter" at bounding box center [629, 382] width 37 height 9
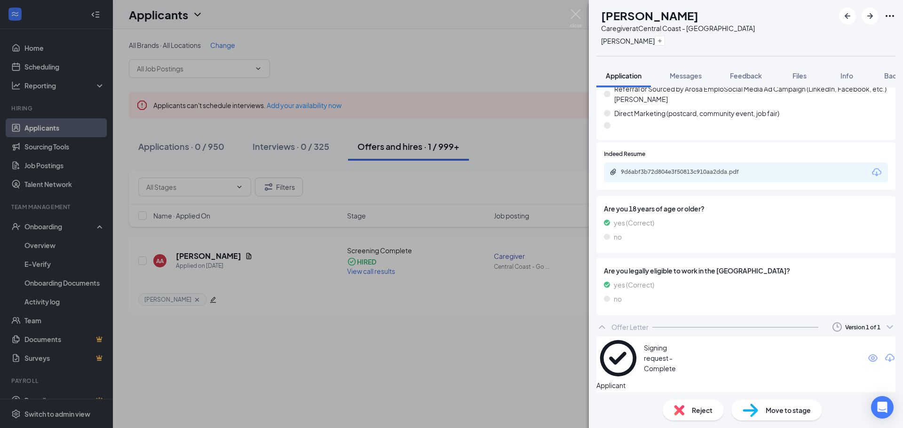
scroll to position [1421, 0]
click at [883, 77] on button "Background" at bounding box center [902, 76] width 57 height 24
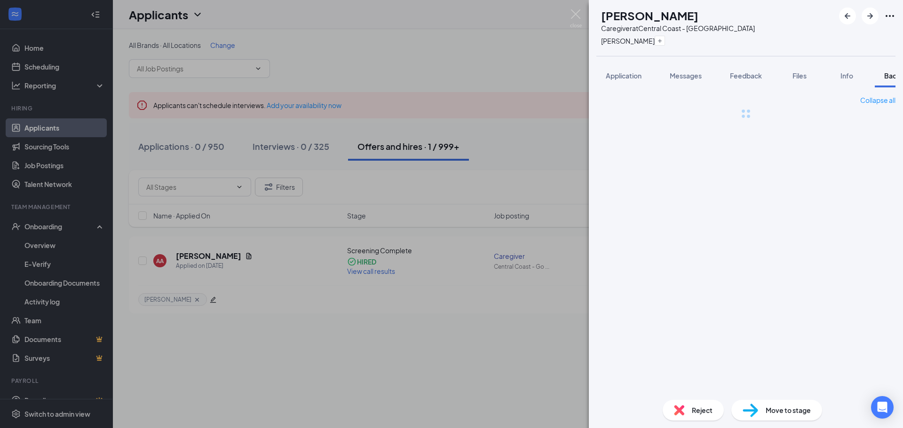
scroll to position [0, 39]
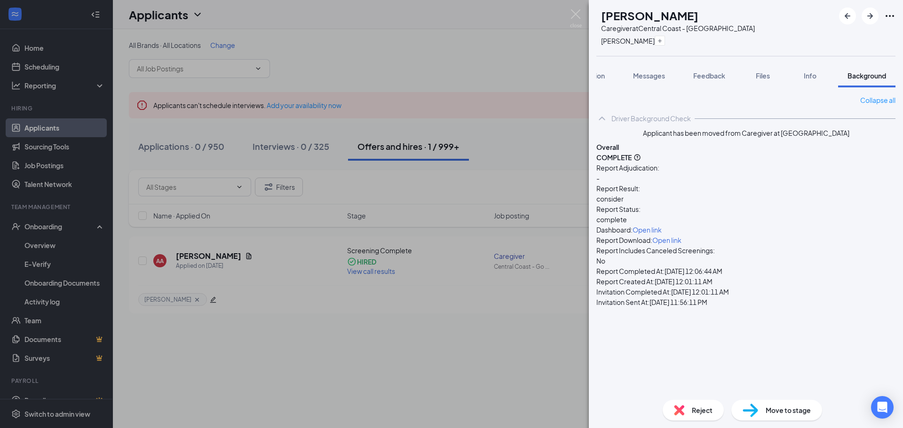
click at [681, 236] on span "Open link" at bounding box center [666, 240] width 29 height 8
click at [759, 79] on span "Files" at bounding box center [762, 75] width 14 height 8
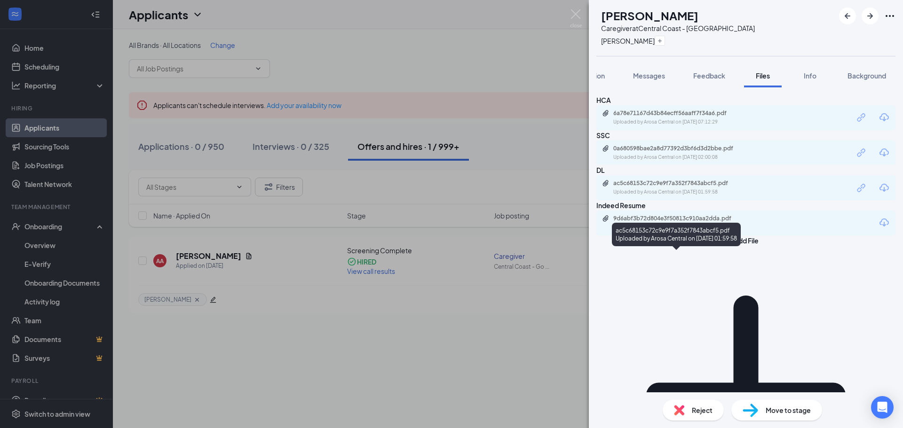
click at [674, 187] on div "ac5c68153c72c9e9f7a352f7843abcf5.pdf" at bounding box center [679, 184] width 132 height 8
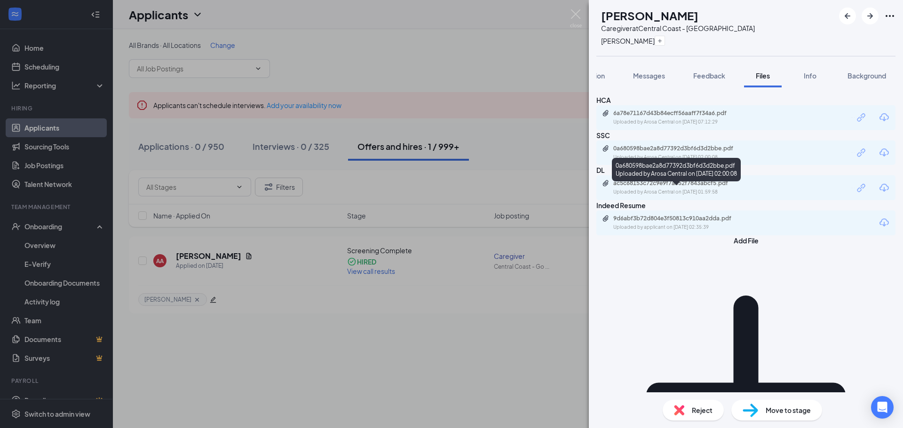
click at [670, 152] on div "0a680598bae2a8d77392d3bf6d3d2bbe.pdf" at bounding box center [679, 149] width 132 height 8
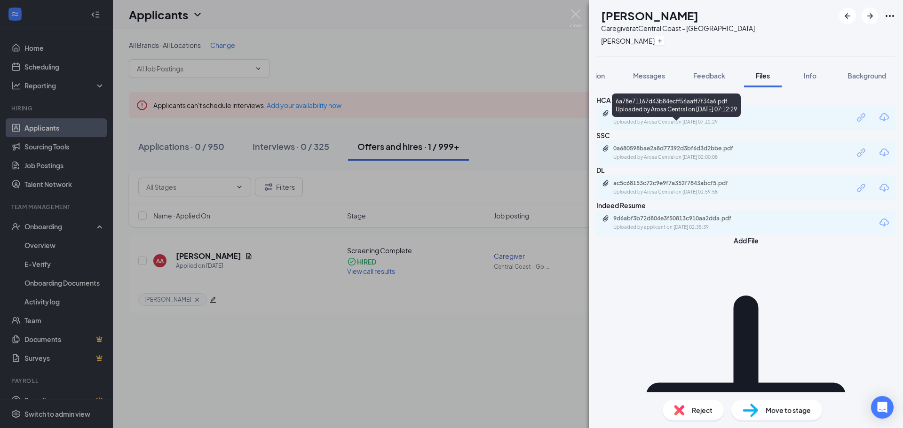
click at [660, 117] on div "6a78e71167d43b84ecff56aaff7f34a6.pdf" at bounding box center [679, 114] width 132 height 8
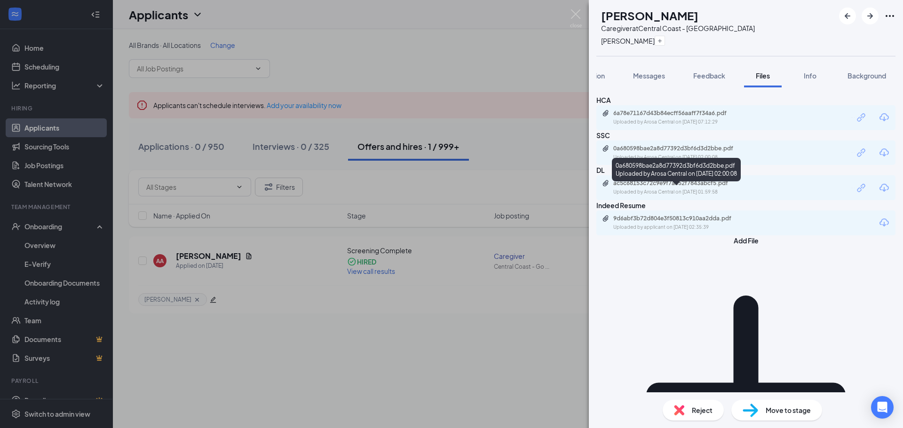
click at [685, 161] on div "Uploaded by Arosa Central on Sep 11, 2025 at 02:00:08" at bounding box center [683, 158] width 141 height 8
click at [562, 119] on div "AA Amanda Albrecht Caregiver at Central Coast - Goleta Michael Application Mess…" at bounding box center [451, 214] width 903 height 428
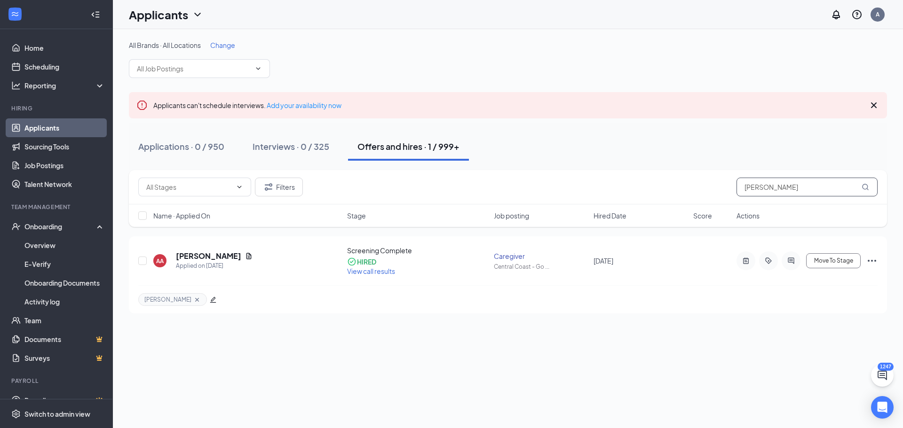
drag, startPoint x: 781, startPoint y: 181, endPoint x: 683, endPoint y: 180, distance: 98.3
click at [683, 180] on div "Filters albrecht" at bounding box center [507, 187] width 739 height 19
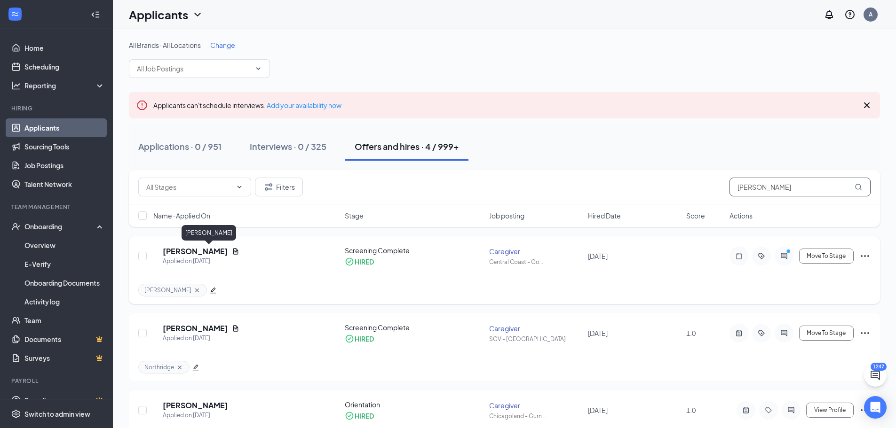
type input "deanna"
click at [217, 253] on h5 "DEANNA GHOSSEIN" at bounding box center [195, 251] width 65 height 10
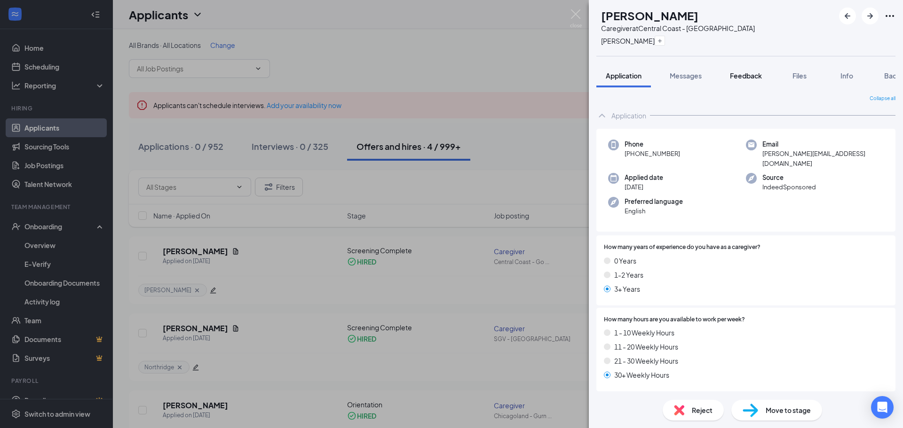
click at [740, 75] on span "Feedback" at bounding box center [746, 75] width 32 height 8
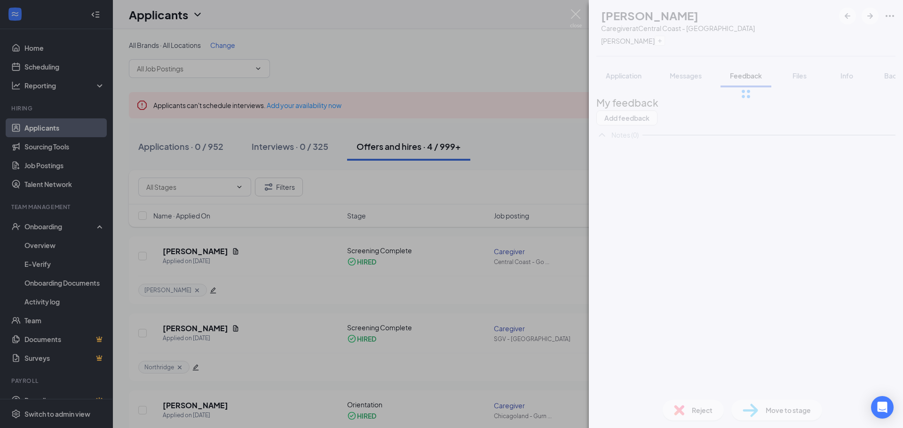
click at [801, 80] on div at bounding box center [746, 94] width 314 height 188
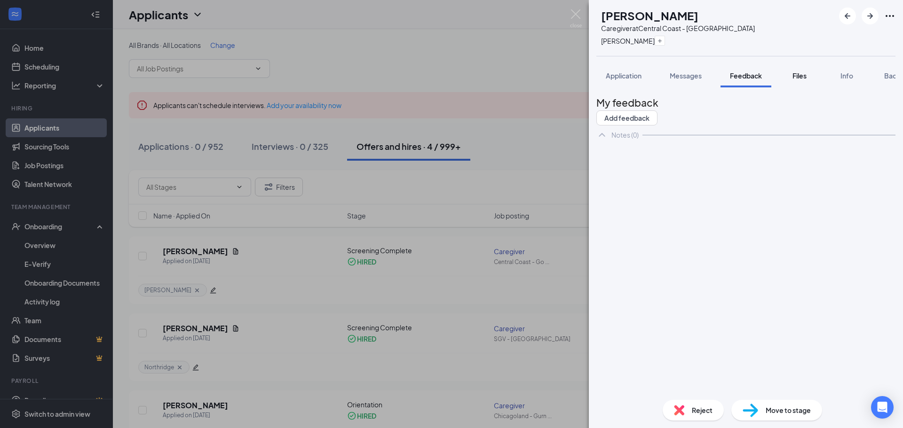
click at [802, 77] on span "Files" at bounding box center [799, 75] width 14 height 8
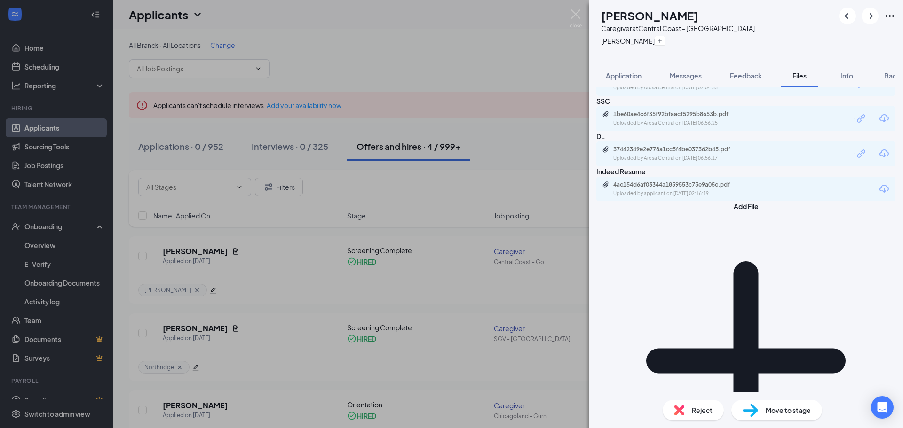
scroll to position [110, 0]
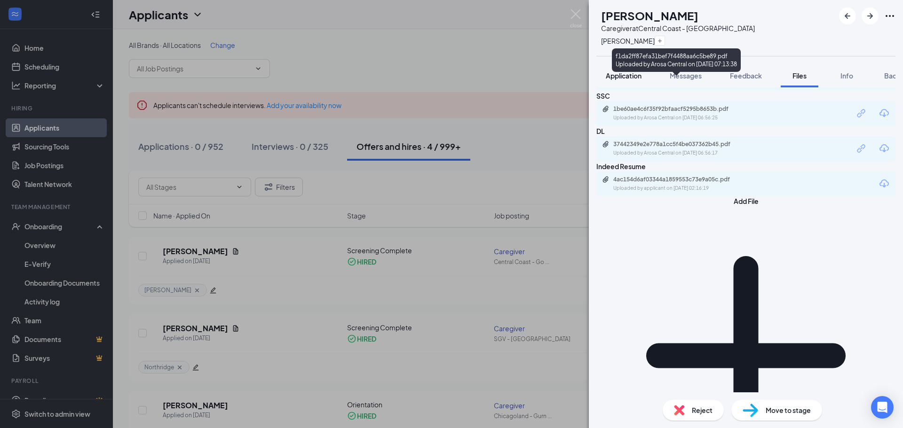
click at [608, 78] on span "Application" at bounding box center [623, 75] width 36 height 8
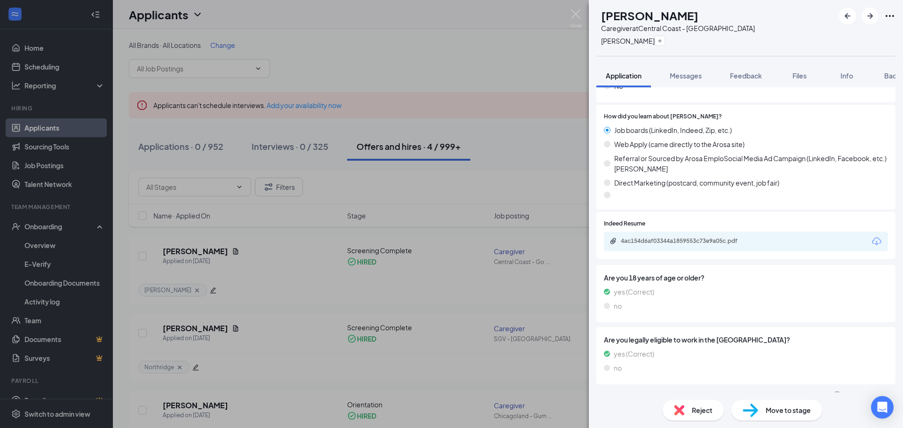
click at [634, 392] on div "Offer Letter" at bounding box center [629, 396] width 37 height 9
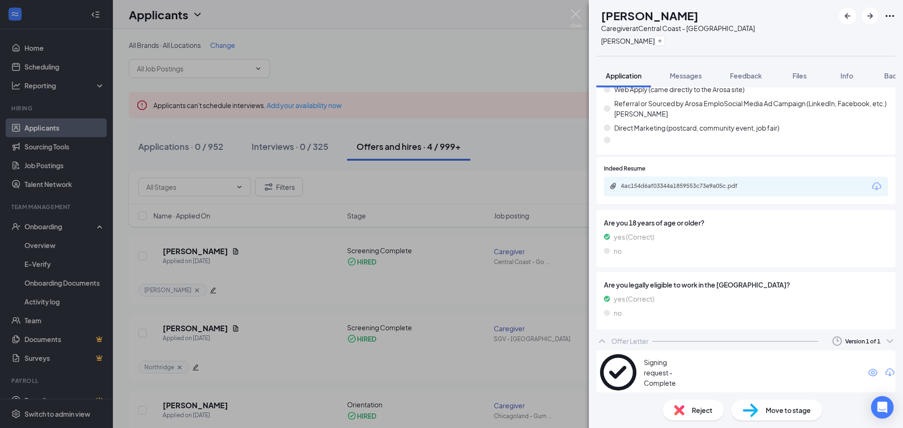
scroll to position [1418, 0]
click at [880, 76] on button "Background" at bounding box center [902, 76] width 57 height 24
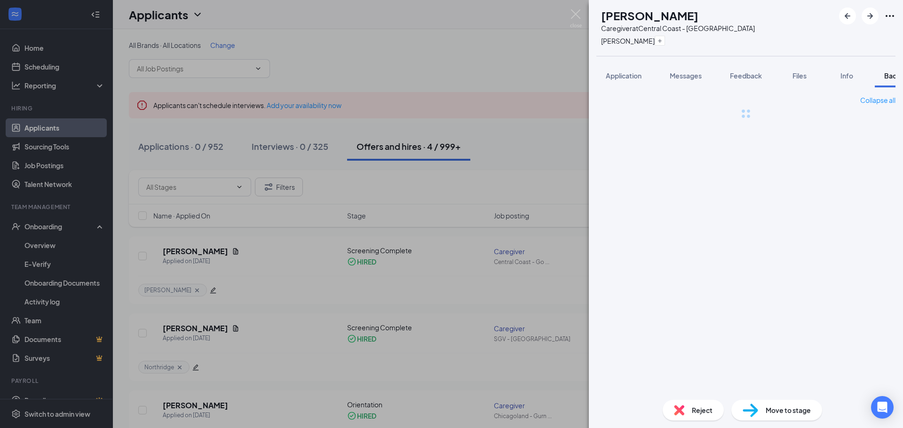
scroll to position [0, 39]
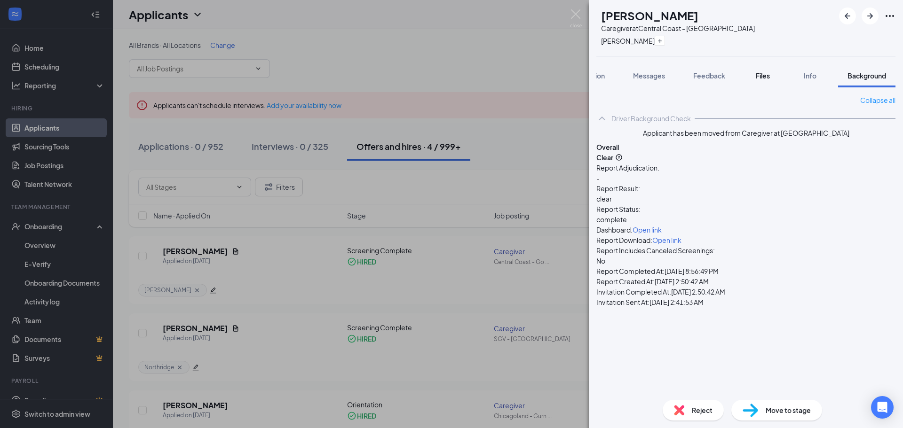
click at [758, 79] on span "Files" at bounding box center [762, 75] width 14 height 8
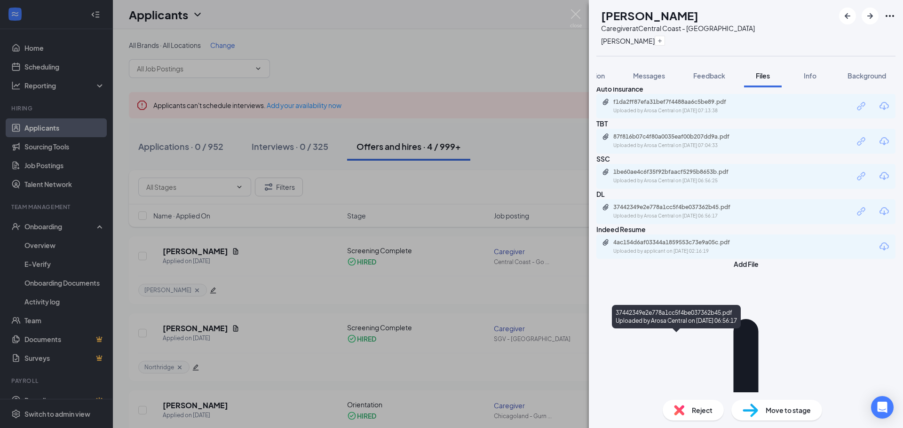
scroll to position [47, 0]
click at [675, 220] on div "Uploaded by Arosa Central on Sep 12, 2025 at 06:56:17" at bounding box center [683, 216] width 141 height 8
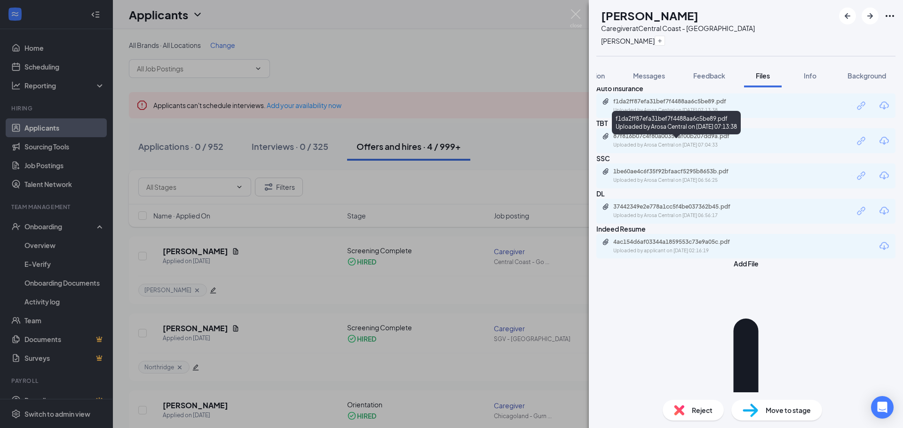
click at [655, 114] on div "Uploaded by Arosa Central on Sep 12, 2025 at 07:13:38" at bounding box center [683, 111] width 141 height 8
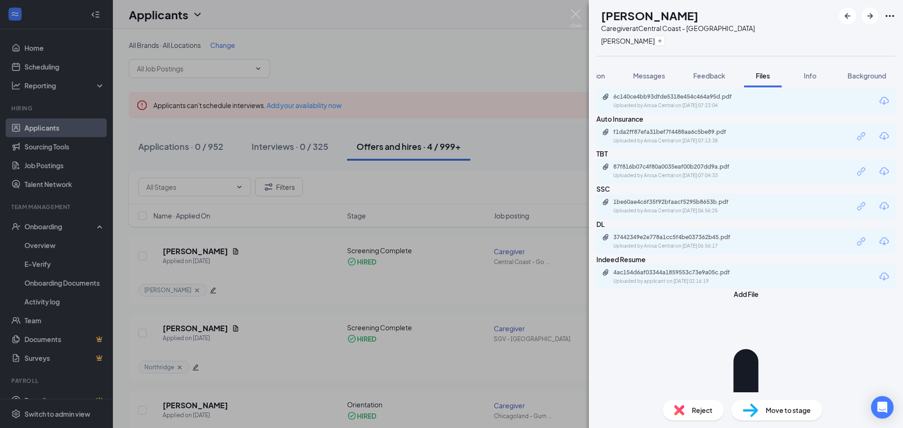
scroll to position [0, 0]
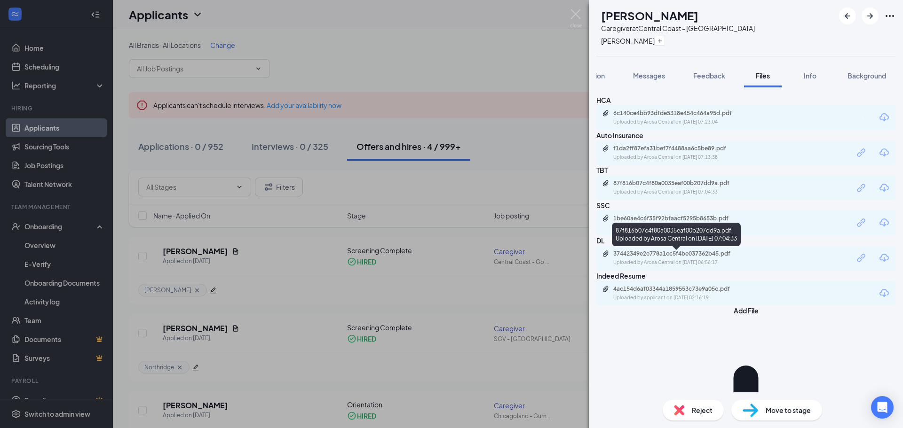
click at [671, 196] on div "Uploaded by Arosa Central on Sep 12, 2025 at 07:04:33" at bounding box center [683, 193] width 141 height 8
click at [695, 222] on div "1be60ae4c6f35f92bfaacf5295b8653b.pdf" at bounding box center [679, 219] width 132 height 8
click at [667, 126] on div "Uploaded by Arosa Central on Sep 12, 2025 at 07:23:04" at bounding box center [683, 122] width 141 height 8
click at [480, 173] on div "DG DEANNA GHOSSEIN Caregiver at Central Coast - Goleta Michael Application Mess…" at bounding box center [451, 214] width 903 height 428
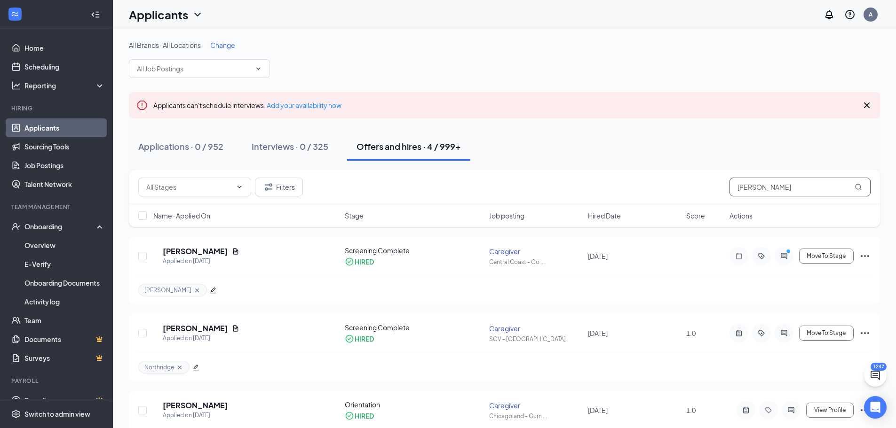
drag, startPoint x: 775, startPoint y: 183, endPoint x: 729, endPoint y: 181, distance: 46.2
click at [729, 181] on input "deanna" at bounding box center [799, 187] width 141 height 19
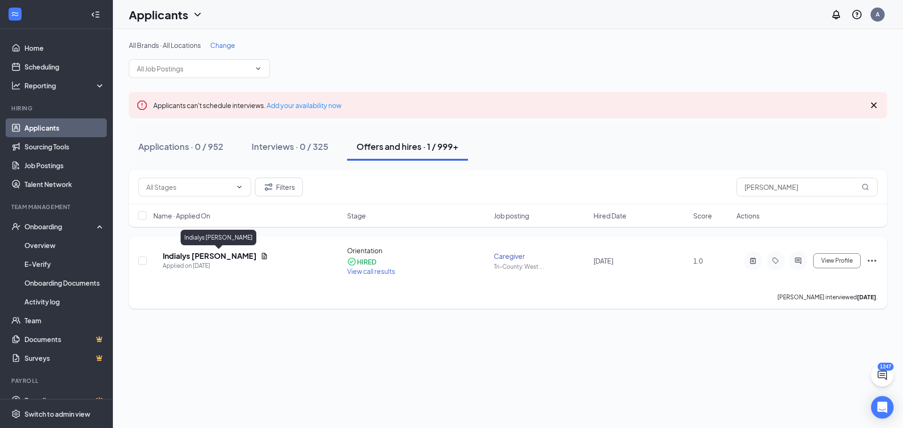
click at [202, 254] on h5 "Indialys Laporte" at bounding box center [210, 256] width 94 height 10
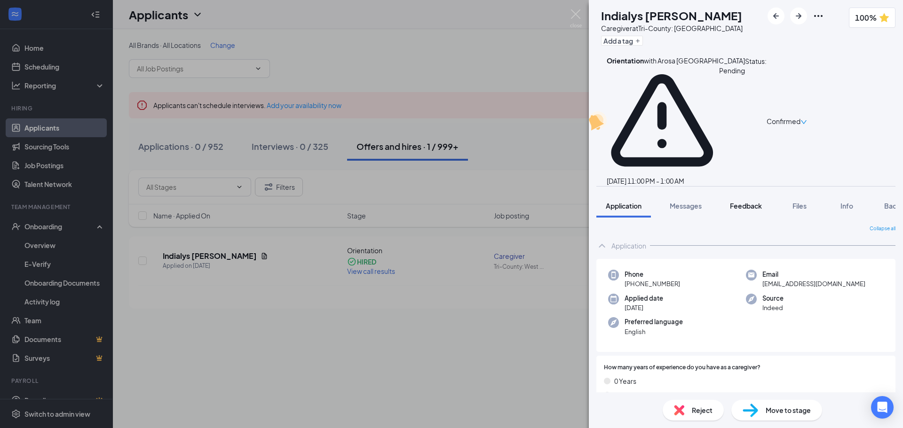
click at [757, 202] on span "Feedback" at bounding box center [746, 206] width 32 height 8
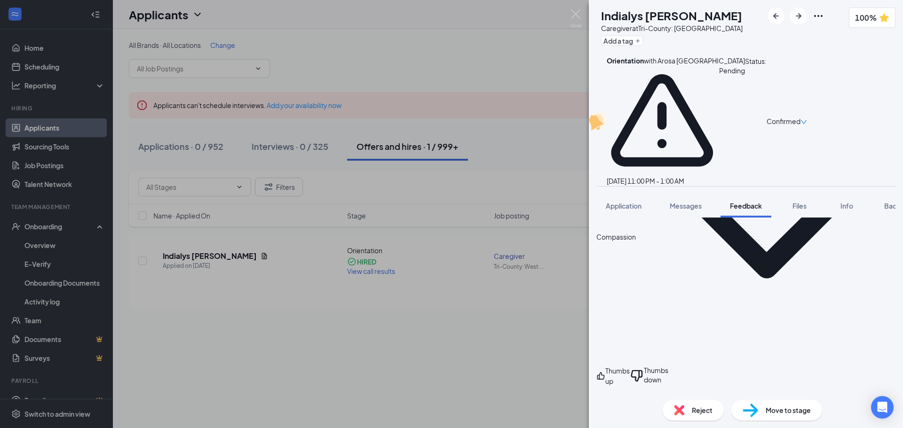
scroll to position [131, 0]
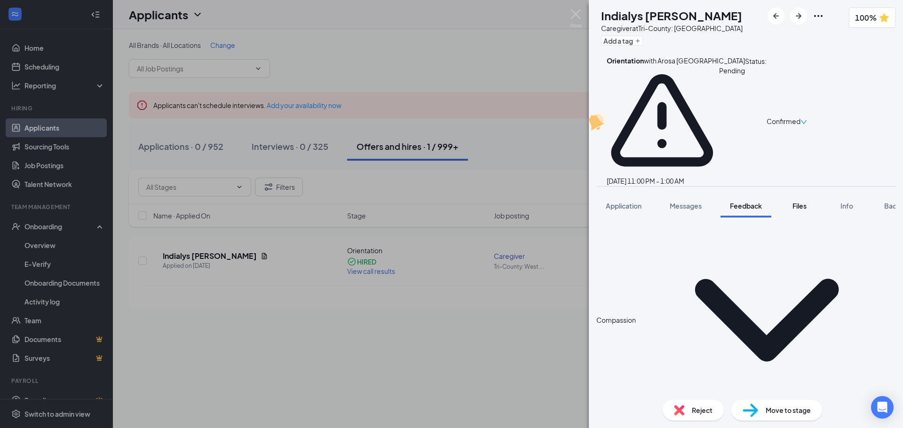
click at [793, 202] on span "Files" at bounding box center [799, 206] width 14 height 8
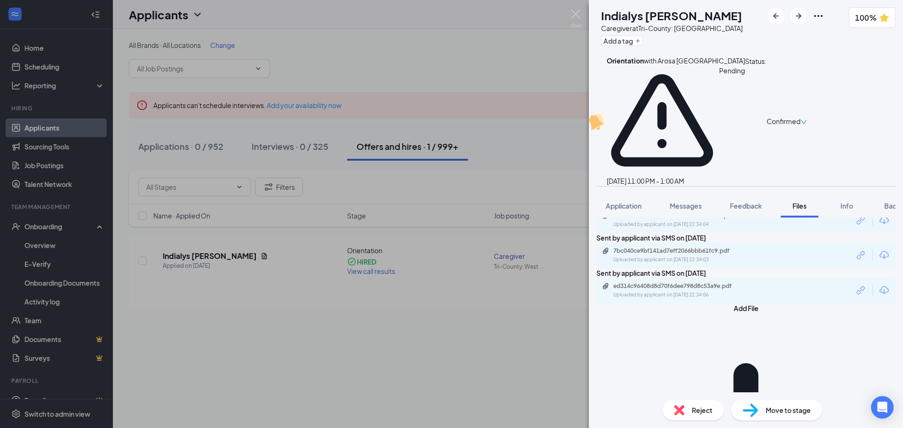
scroll to position [105, 0]
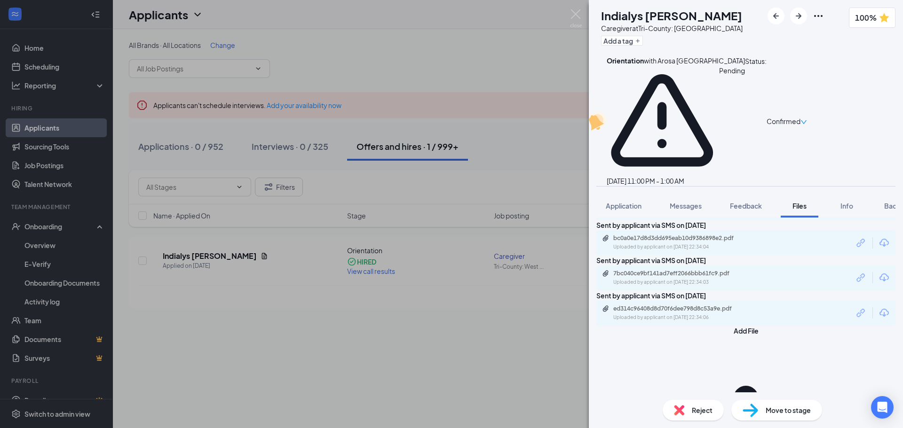
click at [718, 200] on div "62b3985209a83b57112433c388f4a022.pdf Uploaded by applicant on Sep 03, 2025 at 2…" at bounding box center [678, 208] width 152 height 16
click at [697, 242] on div "bc0a0e17d8d3dd695eab10d9386898e2.pdf" at bounding box center [679, 239] width 132 height 8
click at [675, 286] on div "Uploaded by applicant on Sep 03, 2025 at 22:34:03" at bounding box center [683, 283] width 141 height 8
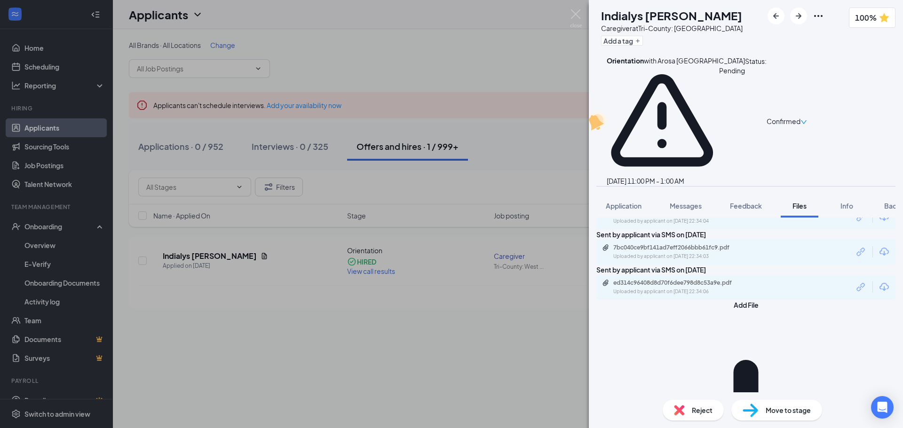
scroll to position [152, 0]
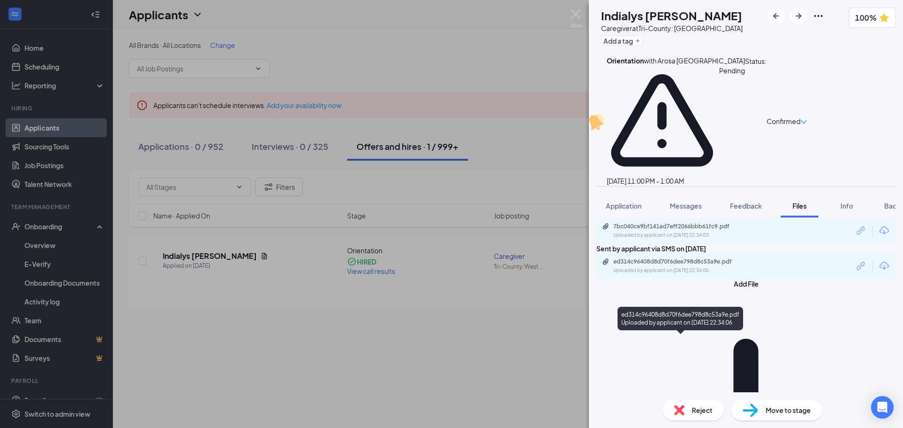
click at [717, 266] on div "ed314c96408d8d70f6dee798d8c53a9e.pdf" at bounding box center [679, 262] width 132 height 8
click at [881, 194] on button "Background" at bounding box center [902, 206] width 57 height 24
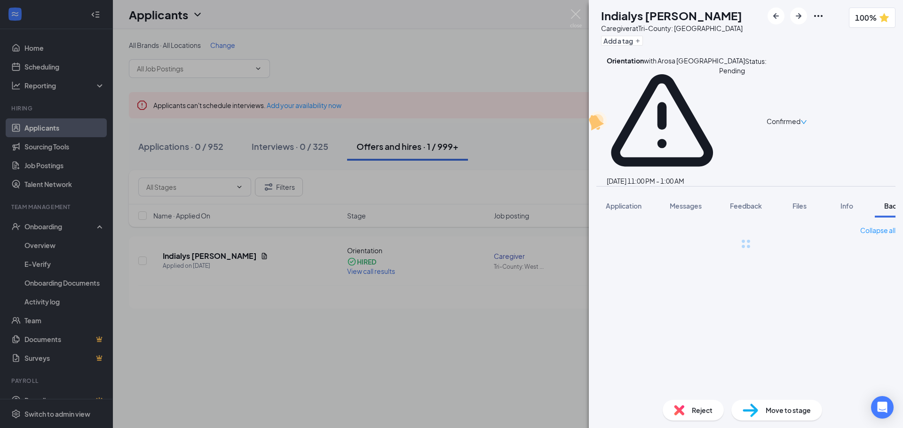
scroll to position [0, 39]
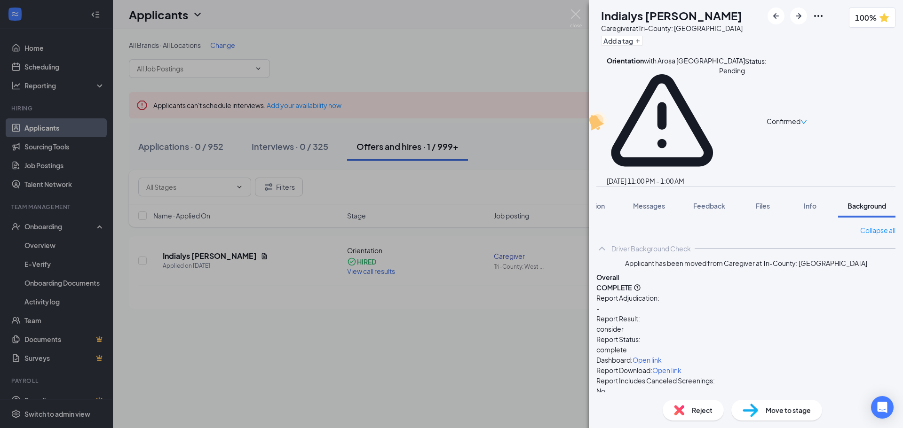
click at [681, 366] on span "Open link" at bounding box center [666, 370] width 29 height 8
click at [647, 202] on span "Messages" at bounding box center [649, 206] width 32 height 8
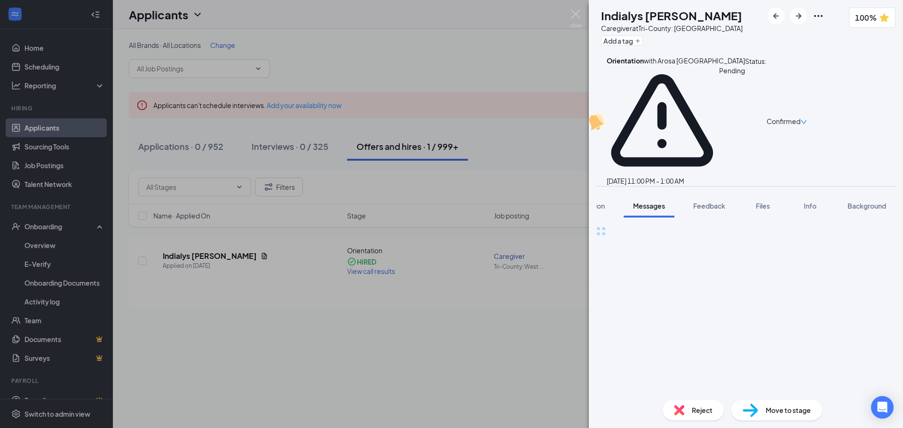
click at [605, 194] on button "Application" at bounding box center [586, 206] width 55 height 24
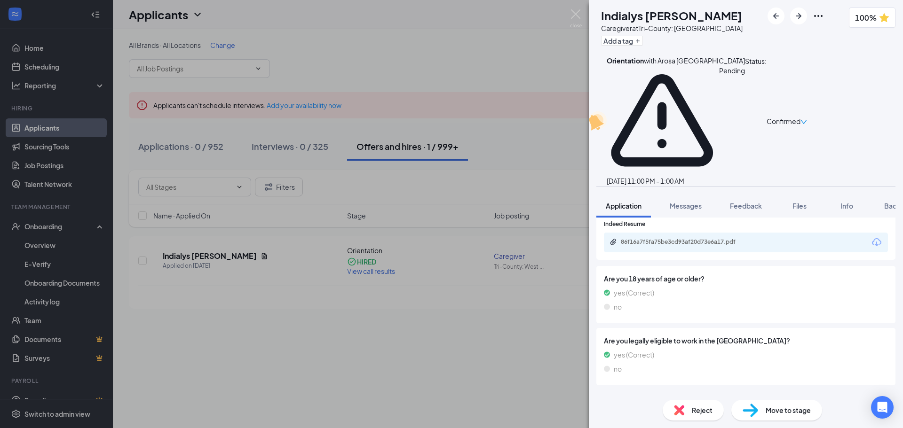
scroll to position [1369, 0]
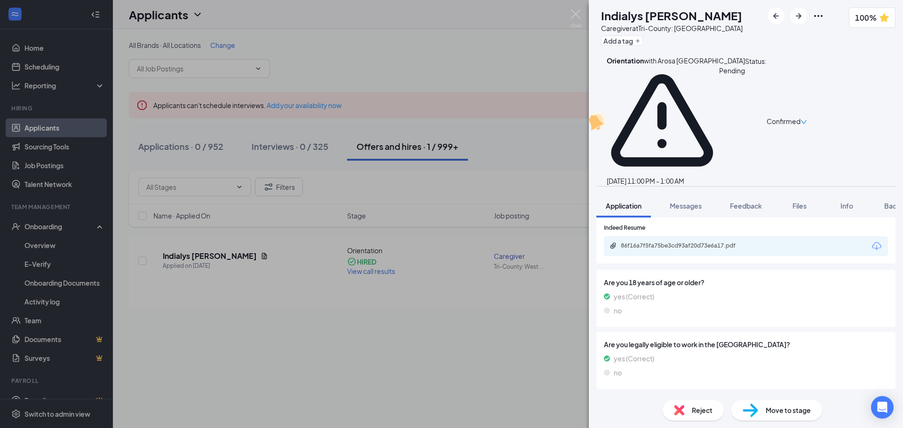
click at [627, 396] on div "Offer Letter" at bounding box center [629, 400] width 37 height 9
click at [791, 201] on div "Files" at bounding box center [799, 205] width 19 height 9
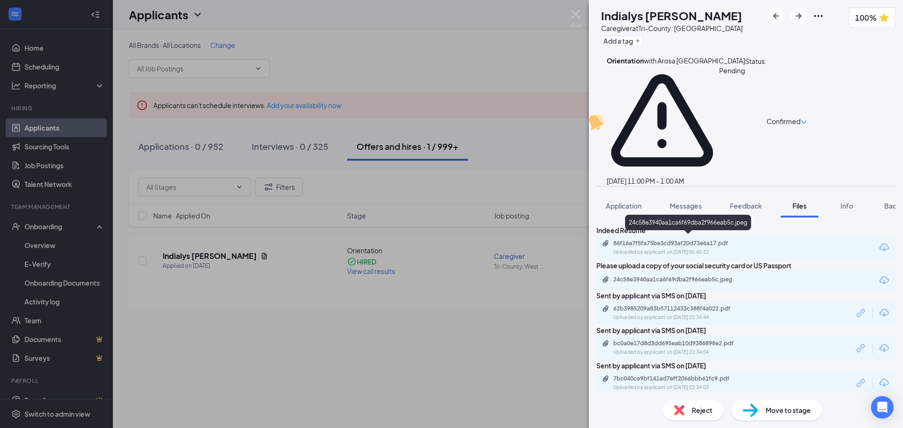
click at [727, 276] on div "24c58e3940aa1ca6f69dba2f966eab5c.jpeg" at bounding box center [679, 280] width 132 height 8
drag, startPoint x: 527, startPoint y: 116, endPoint x: 628, endPoint y: 144, distance: 104.6
click at [527, 116] on div "IL Indialys Laporte Caregiver at Tri-County: West Palm Beach Add a tag 100% Ori…" at bounding box center [451, 214] width 903 height 428
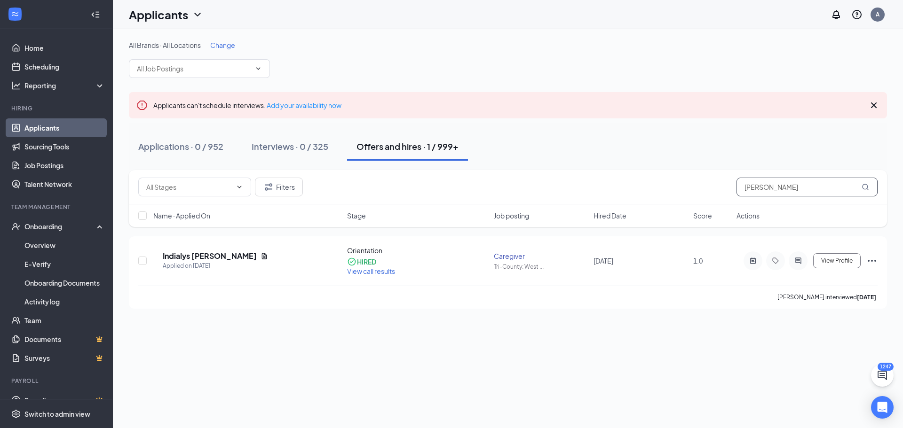
drag, startPoint x: 807, startPoint y: 190, endPoint x: 715, endPoint y: 189, distance: 91.2
click at [716, 189] on div "Filters laporte" at bounding box center [507, 187] width 739 height 19
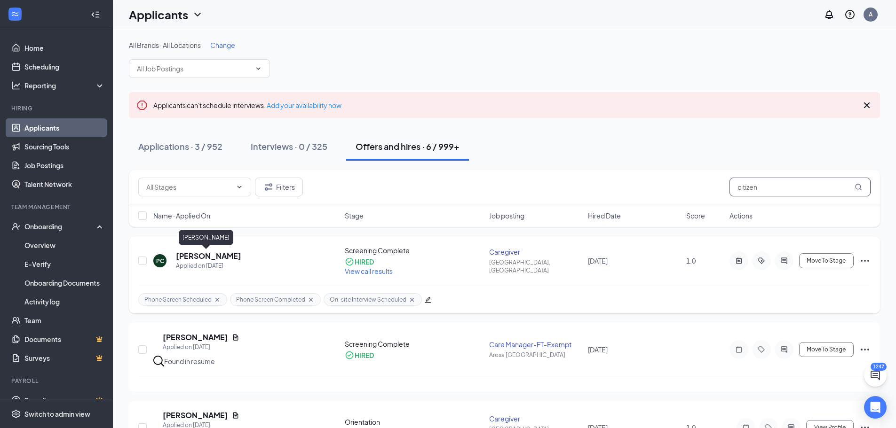
type input "citizen"
click at [195, 257] on h5 "Peggy Citizen" at bounding box center [208, 256] width 65 height 10
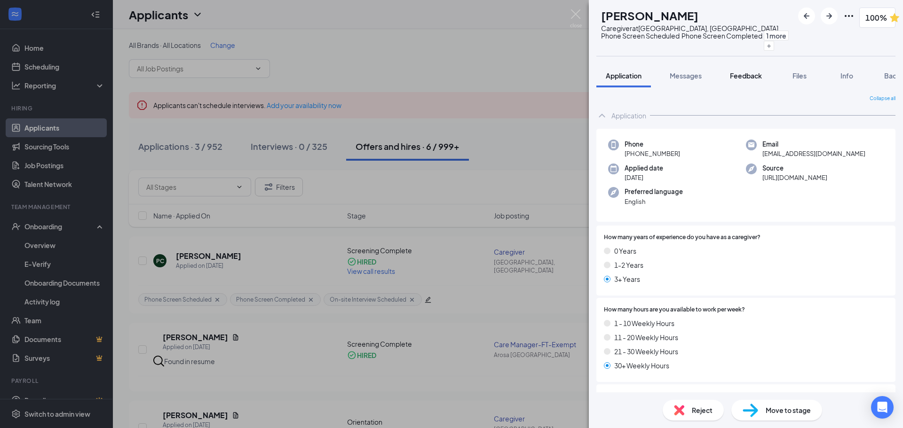
click at [757, 84] on button "Feedback" at bounding box center [745, 76] width 51 height 24
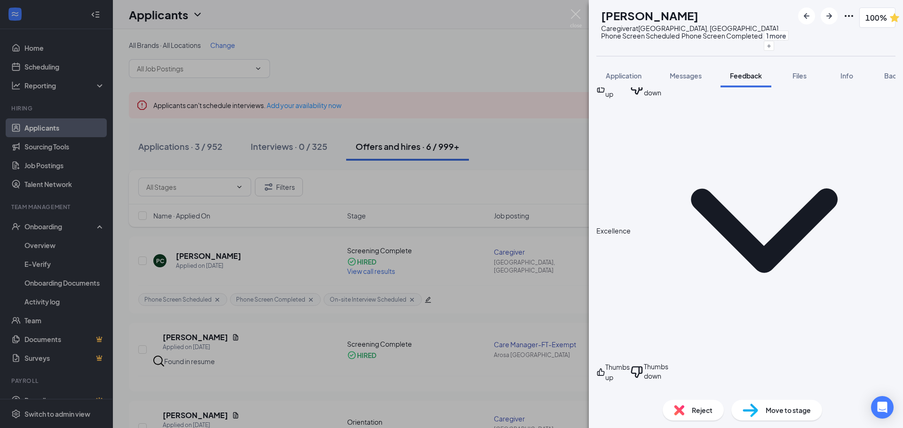
scroll to position [440, 0]
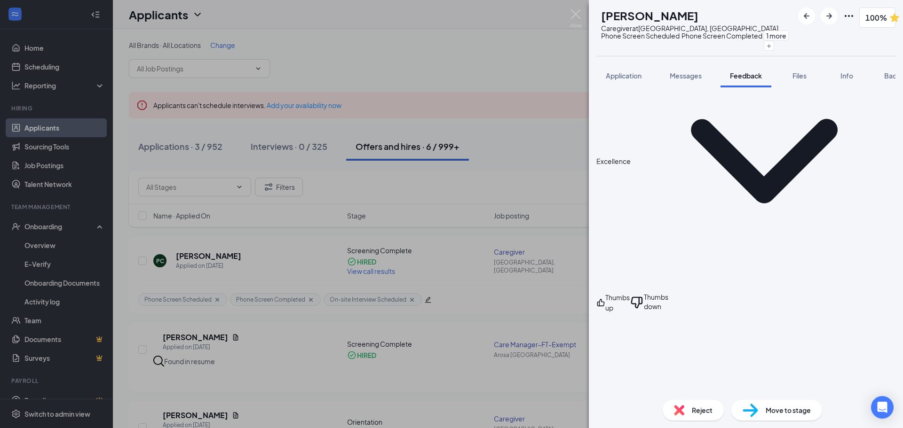
click at [791, 73] on div "Files" at bounding box center [799, 75] width 19 height 9
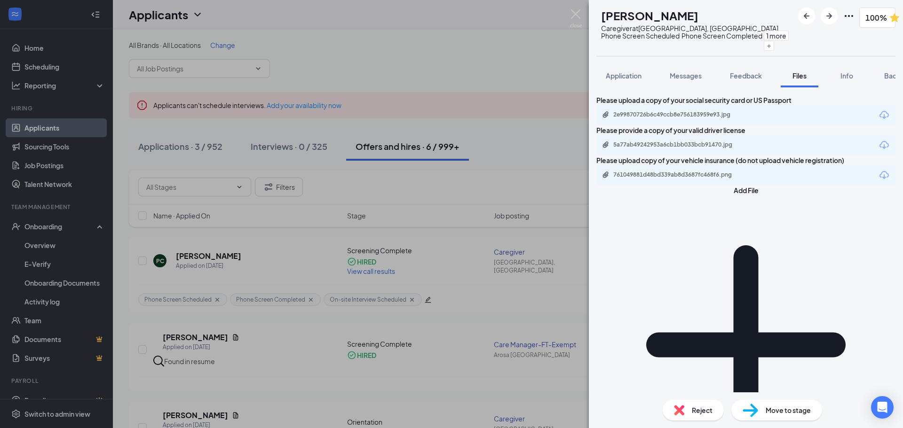
drag, startPoint x: 624, startPoint y: 76, endPoint x: 626, endPoint y: 96, distance: 19.9
click at [624, 76] on span "Application" at bounding box center [623, 75] width 36 height 8
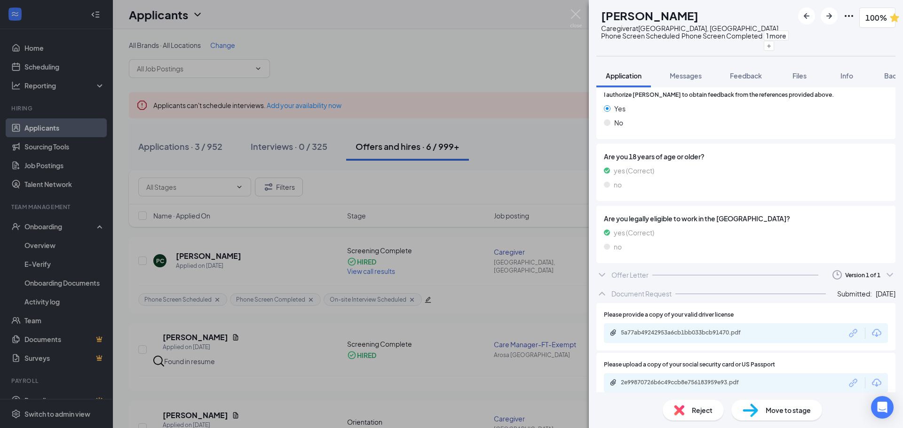
scroll to position [1374, 0]
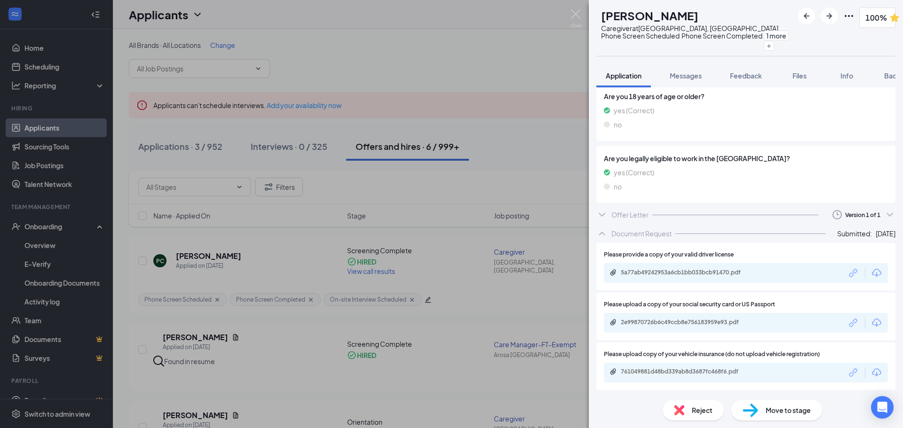
click at [635, 214] on div "Offer Letter" at bounding box center [629, 214] width 37 height 9
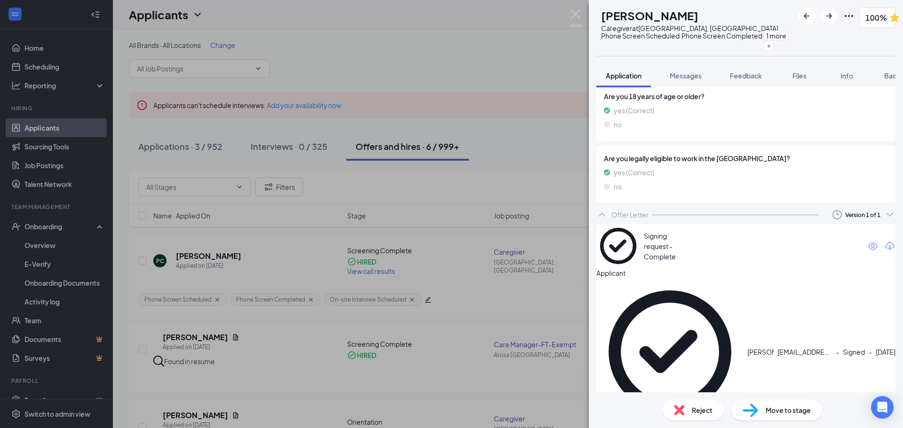
drag, startPoint x: 887, startPoint y: 79, endPoint x: 873, endPoint y: 79, distance: 13.6
click at [887, 79] on span "Background" at bounding box center [903, 75] width 39 height 8
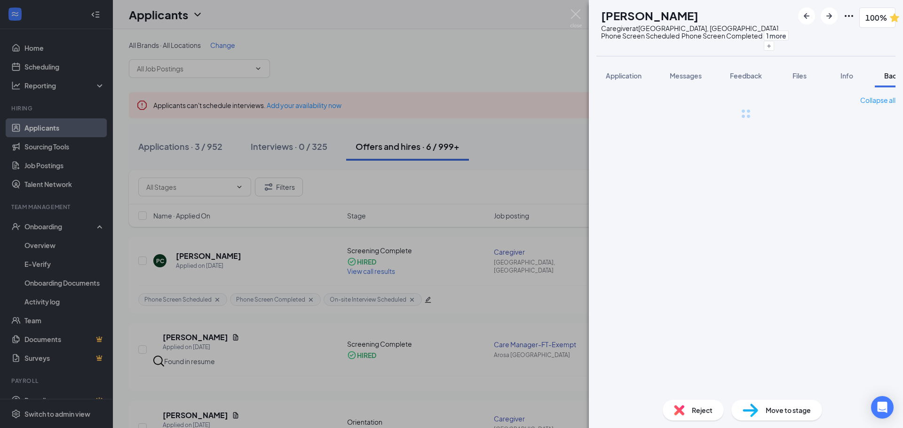
scroll to position [0, 39]
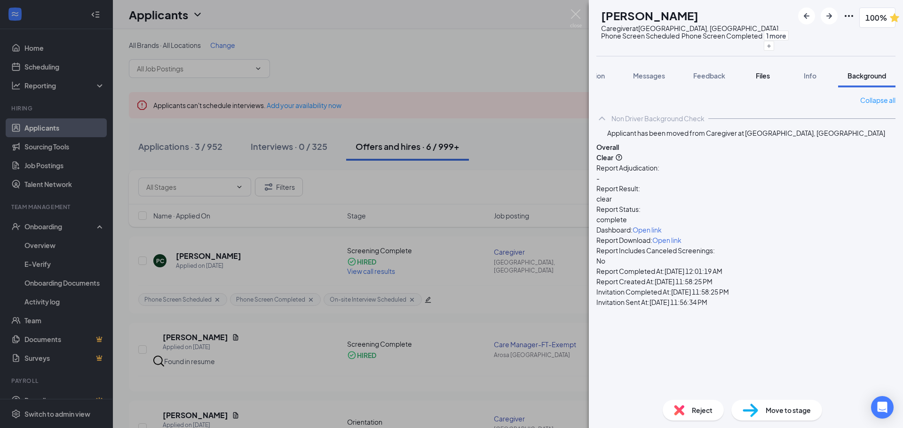
click at [766, 78] on span "Files" at bounding box center [762, 75] width 14 height 8
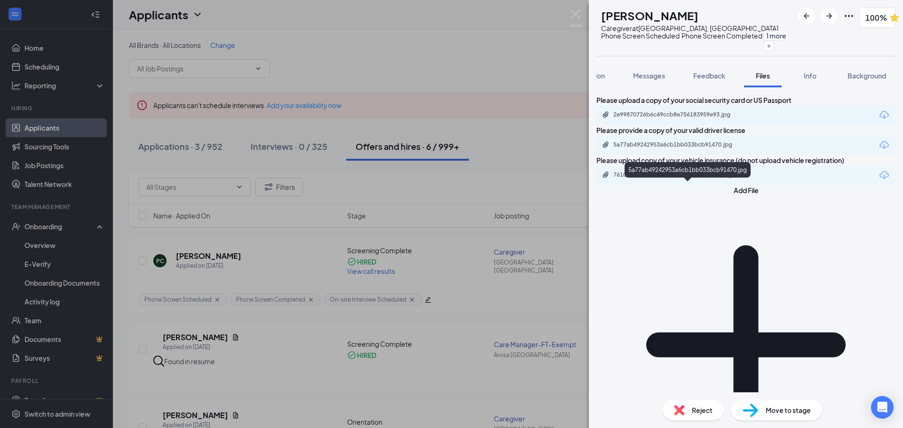
click at [721, 149] on div "5a77ab49242953a6cb1bb033bcb91470.jpg" at bounding box center [679, 145] width 132 height 8
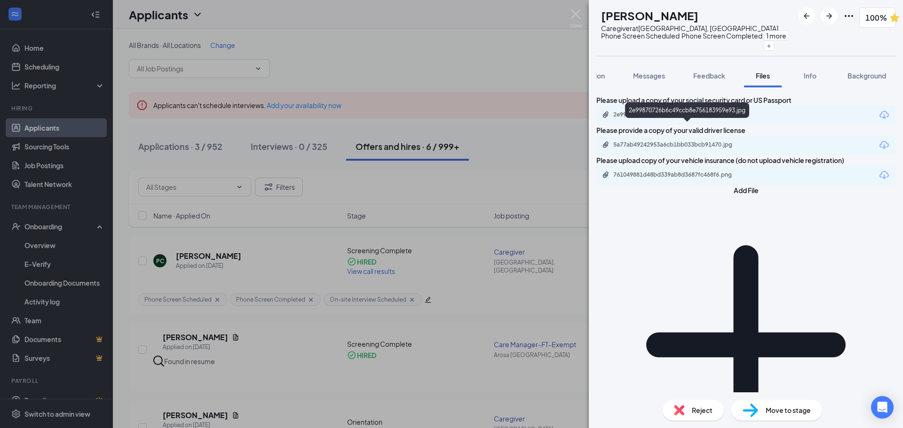
click at [674, 118] on div "2e99870726b6c49ccb8e756183959e93.jpg" at bounding box center [679, 115] width 132 height 8
click at [725, 185] on div "761049881d48bd339ab8d3687fc468f6.png" at bounding box center [745, 175] width 299 height 20
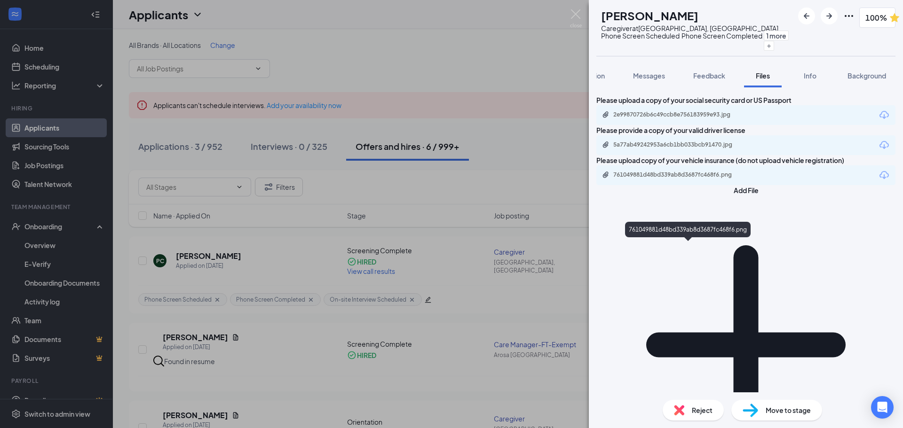
click at [720, 179] on div "761049881d48bd339ab8d3687fc468f6.png" at bounding box center [679, 175] width 132 height 8
click at [491, 105] on div "PC Peggy Citizen Caregiver at Houston, TX Phone Screen Scheduled Phone Screen C…" at bounding box center [451, 214] width 903 height 428
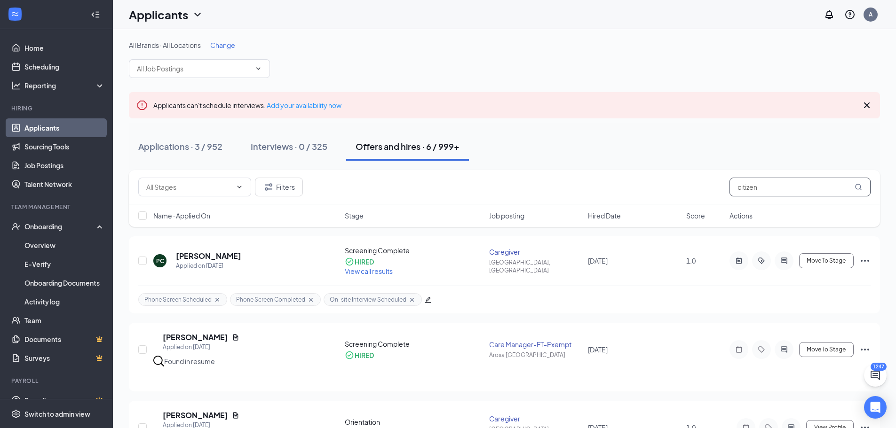
drag, startPoint x: 778, startPoint y: 189, endPoint x: 714, endPoint y: 186, distance: 64.5
click at [714, 186] on div "Filters citizen" at bounding box center [504, 187] width 732 height 19
type input ";"
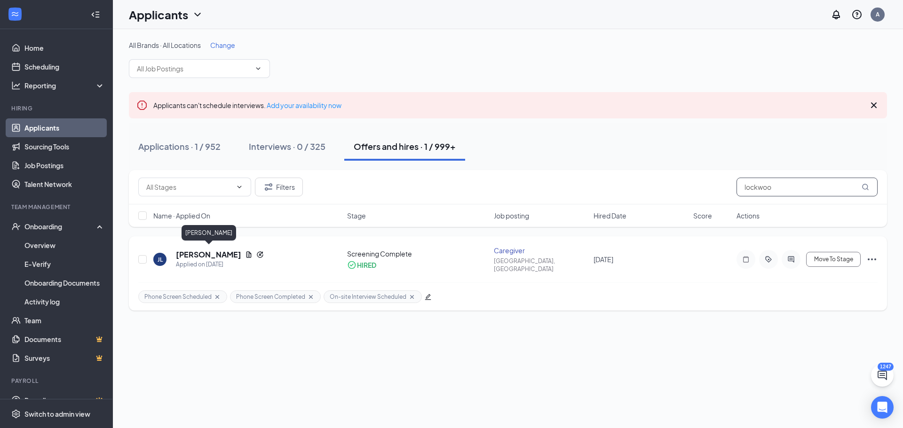
type input "lockwoo"
click at [200, 253] on h5 "Jennisa Lockwood" at bounding box center [208, 255] width 65 height 10
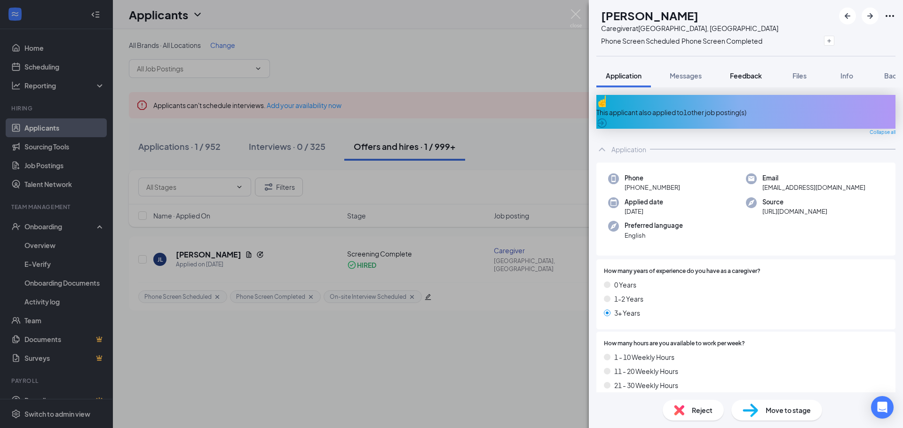
click at [750, 74] on span "Feedback" at bounding box center [746, 75] width 32 height 8
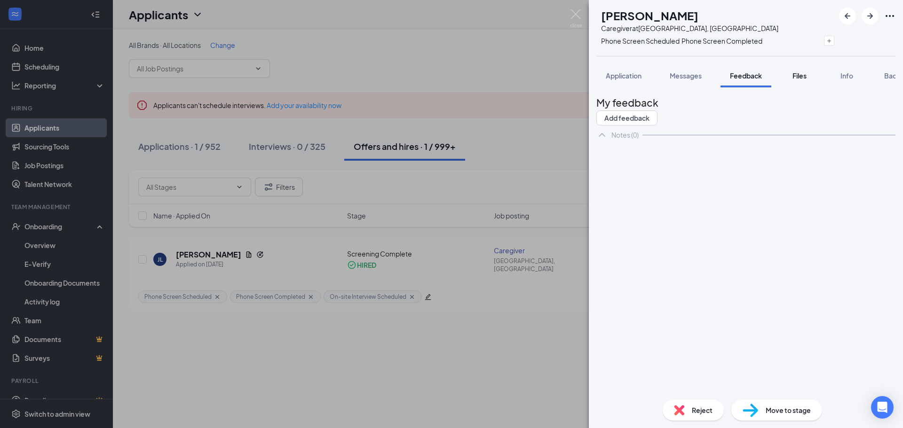
click at [806, 78] on span "Files" at bounding box center [799, 75] width 14 height 8
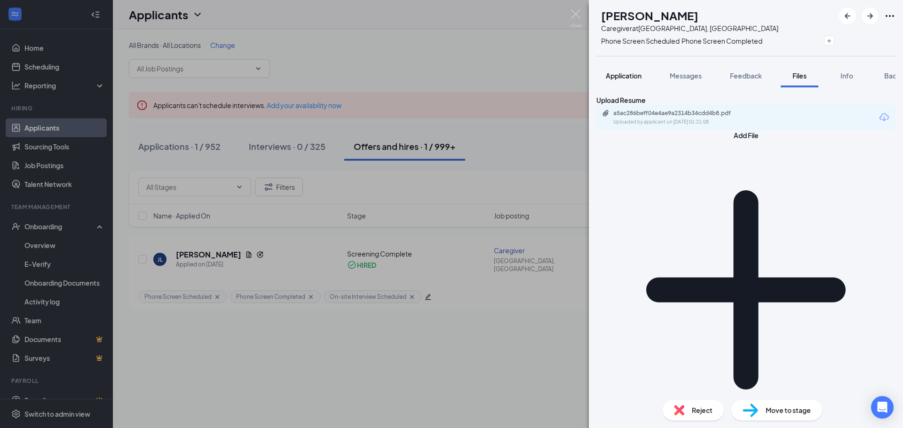
click at [628, 72] on span "Application" at bounding box center [623, 75] width 36 height 8
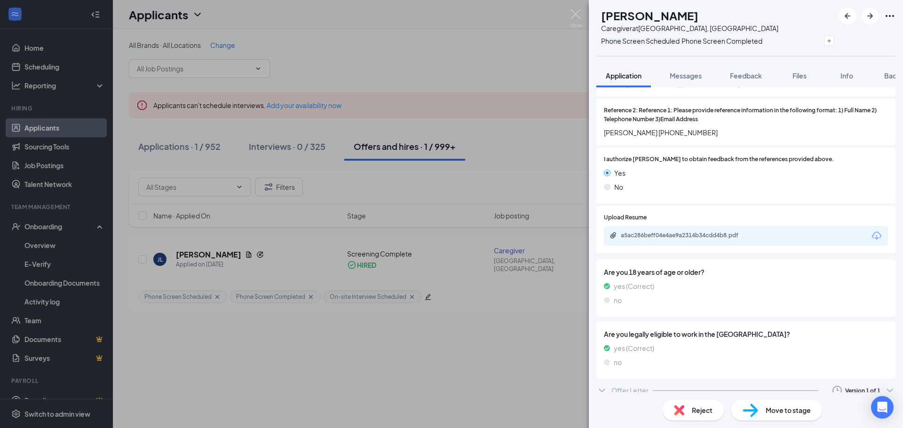
click at [629, 386] on div "Offer Letter" at bounding box center [629, 390] width 37 height 9
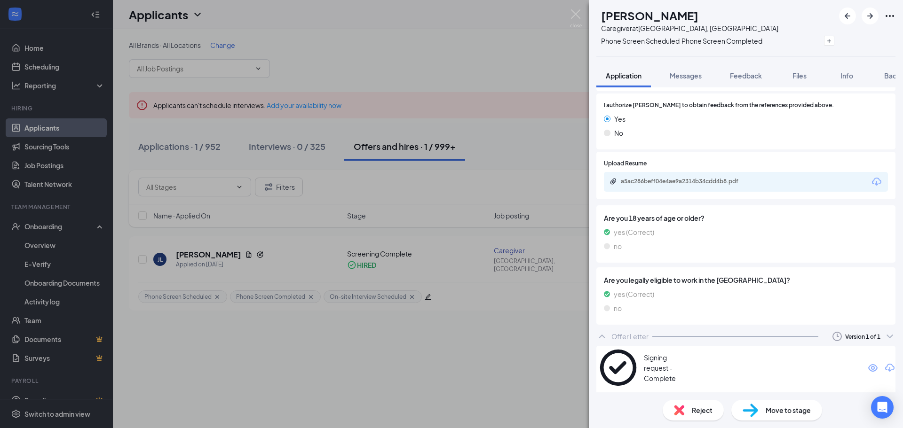
scroll to position [1340, 0]
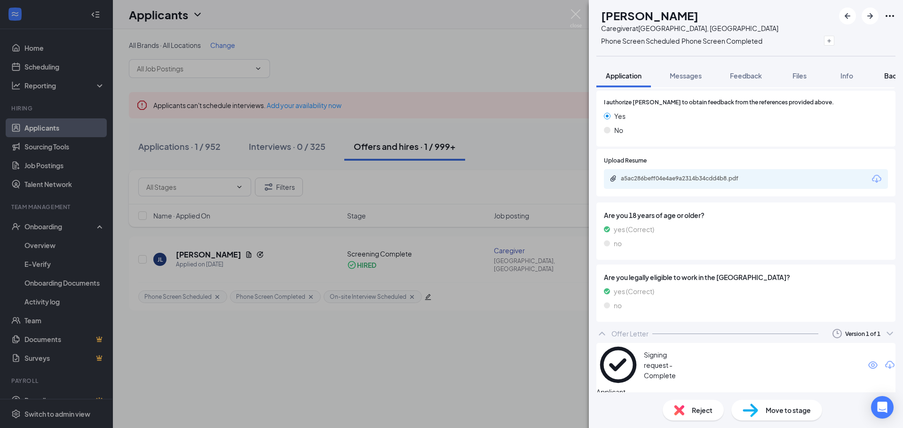
click at [886, 80] on div "Background" at bounding box center [903, 75] width 39 height 9
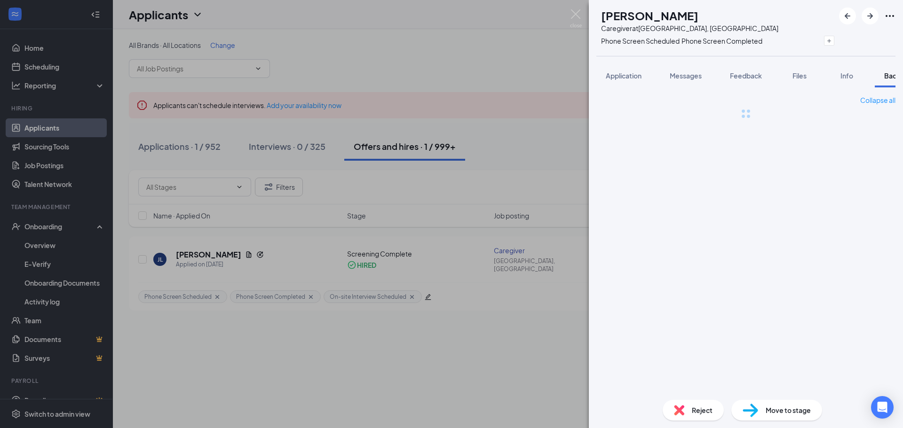
scroll to position [0, 39]
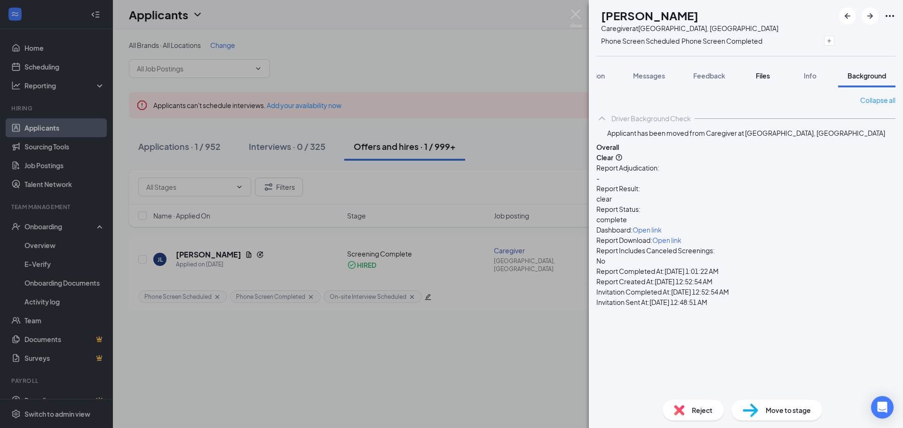
click at [761, 76] on span "Files" at bounding box center [762, 75] width 14 height 8
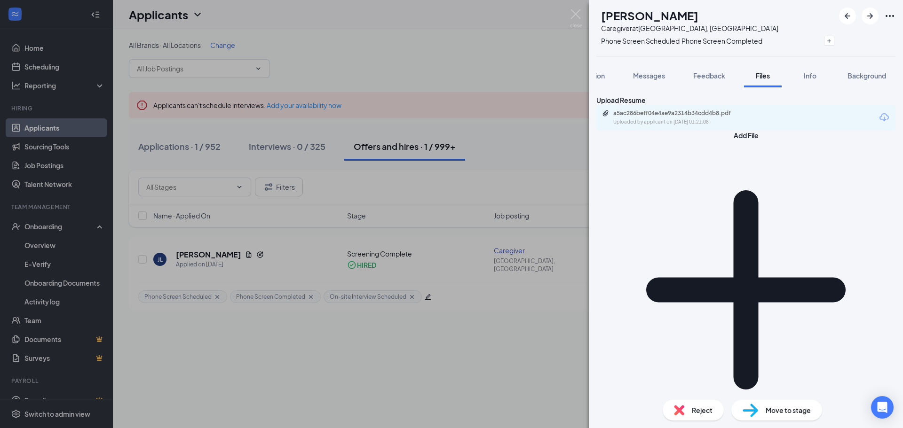
click at [525, 108] on div "JL Jennisa Lockwood Caregiver at Houston, TX Phone Screen Scheduled Phone Scree…" at bounding box center [451, 214] width 903 height 428
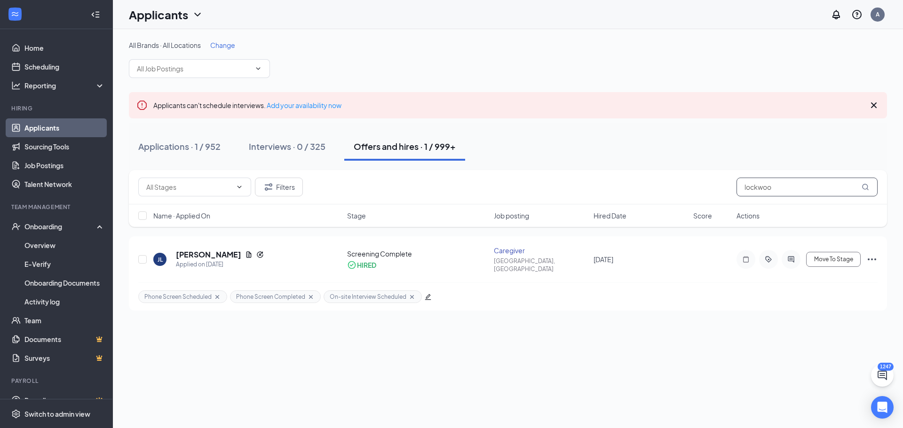
drag, startPoint x: 775, startPoint y: 191, endPoint x: 683, endPoint y: 178, distance: 92.6
click at [688, 179] on div "Filters lockwoo" at bounding box center [507, 187] width 739 height 19
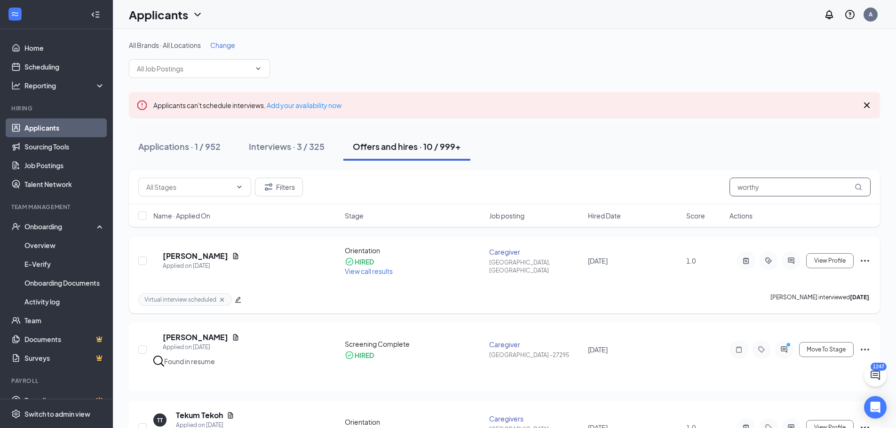
type input "worthy"
click at [193, 252] on h5 "Aaliyah Worthy" at bounding box center [195, 256] width 65 height 10
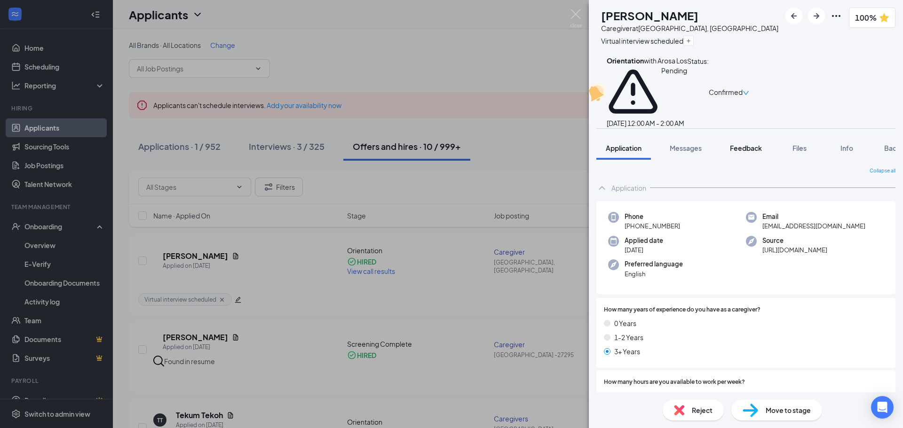
click at [756, 136] on button "Feedback" at bounding box center [745, 148] width 51 height 24
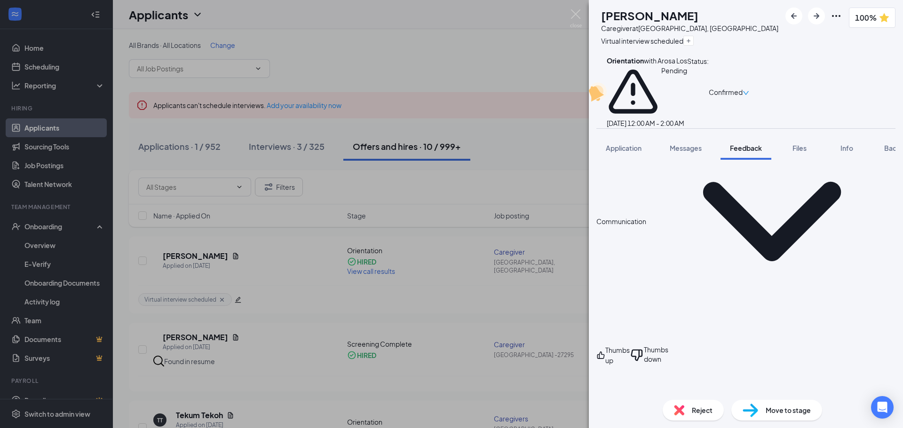
scroll to position [739, 0]
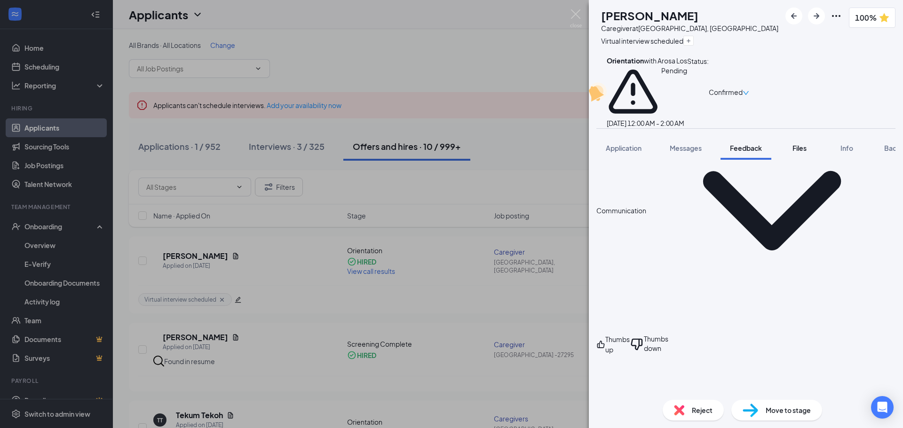
click at [801, 144] on span "Files" at bounding box center [799, 148] width 14 height 8
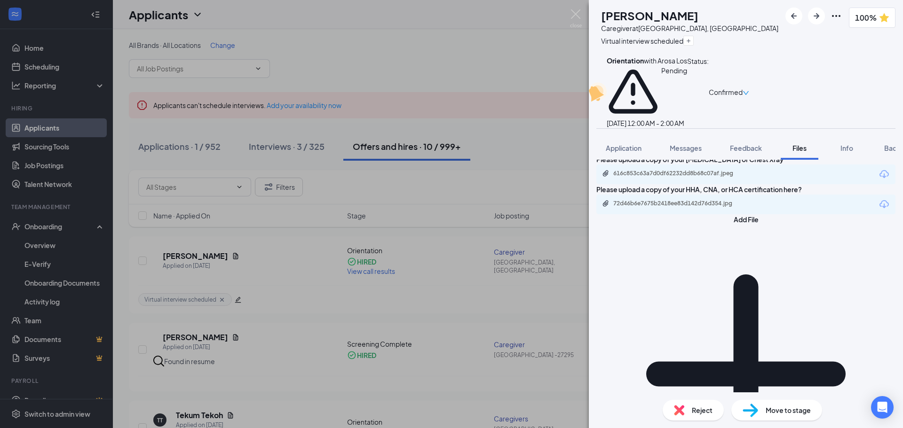
scroll to position [235, 0]
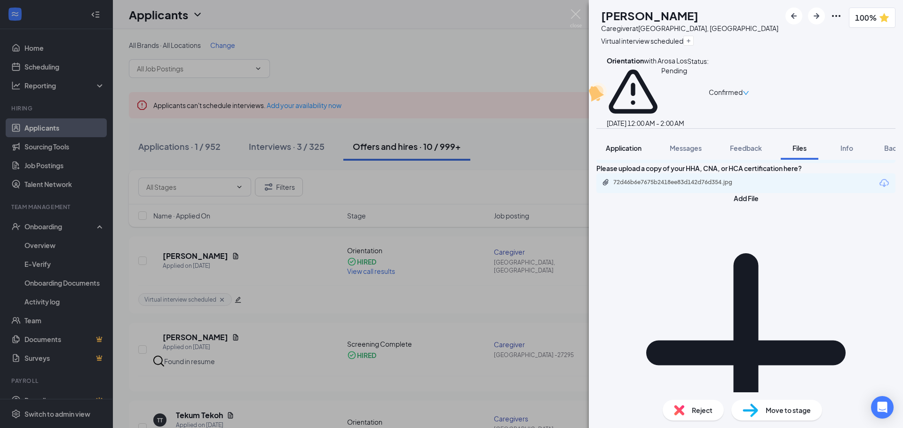
drag, startPoint x: 618, startPoint y: 122, endPoint x: 622, endPoint y: 126, distance: 6.0
click at [618, 144] on span "Application" at bounding box center [623, 148] width 36 height 8
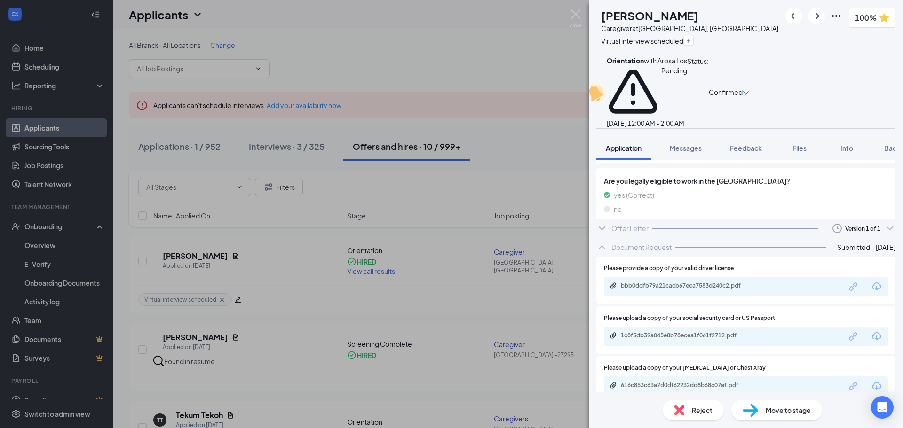
scroll to position [1500, 0]
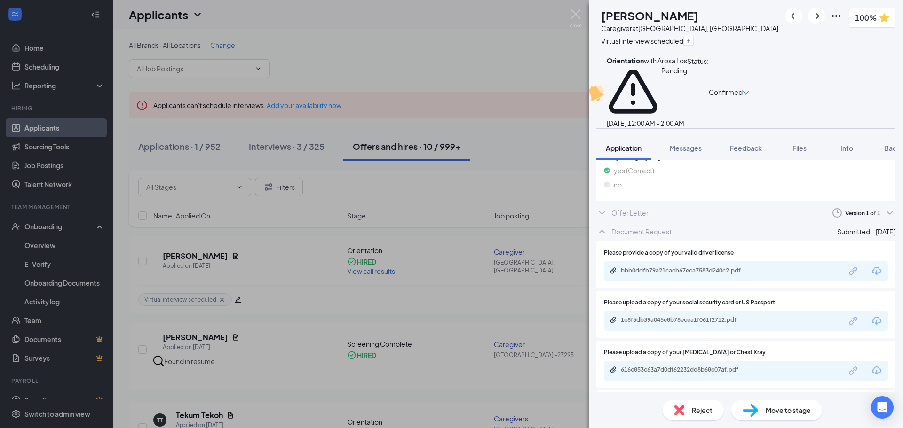
click at [632, 208] on div "Offer Letter" at bounding box center [629, 212] width 37 height 9
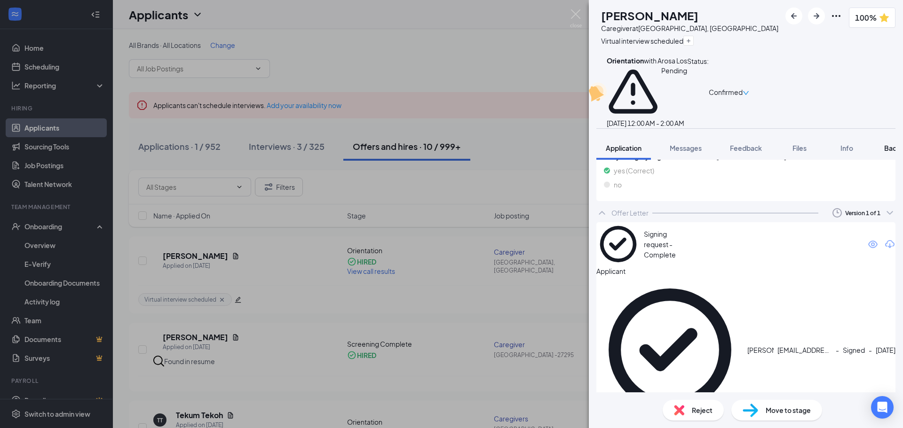
click at [885, 144] on span "Background" at bounding box center [903, 148] width 39 height 8
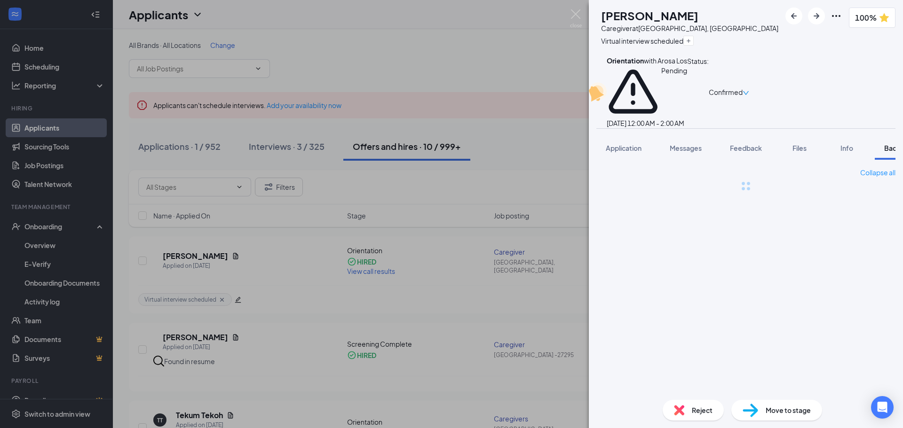
scroll to position [0, 39]
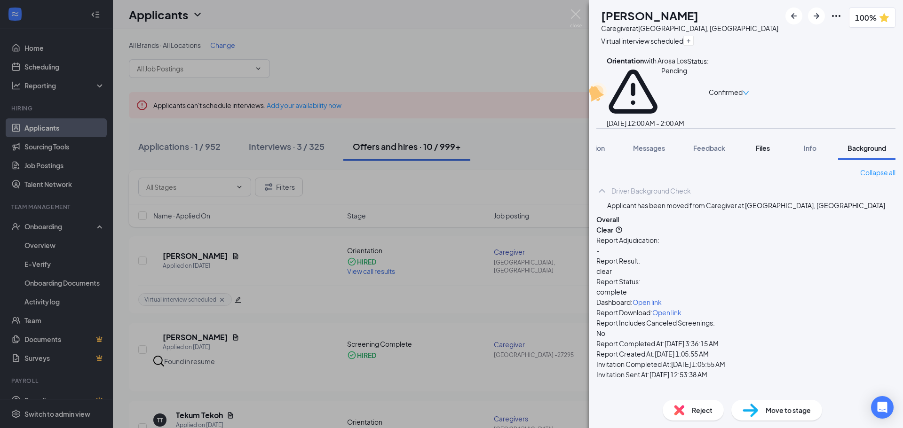
click at [761, 144] on span "Files" at bounding box center [762, 148] width 14 height 8
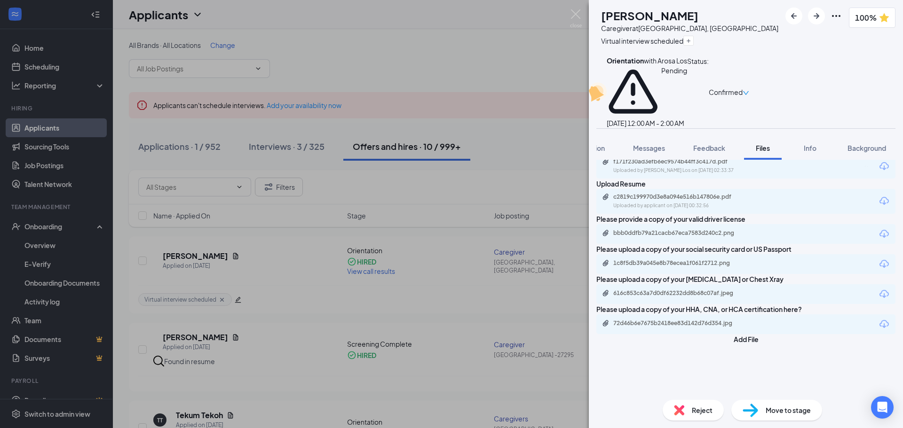
scroll to position [235, 0]
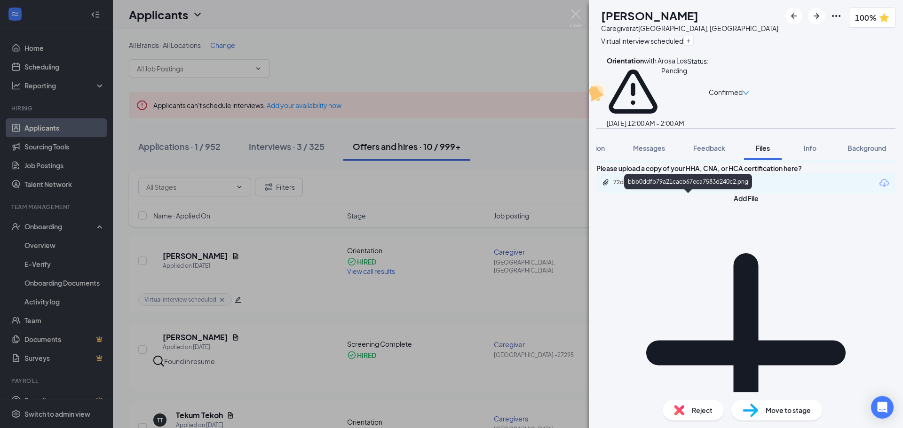
click at [721, 96] on div "bbb0ddfb79a21cacb67eca7583d240c2.png" at bounding box center [679, 92] width 132 height 8
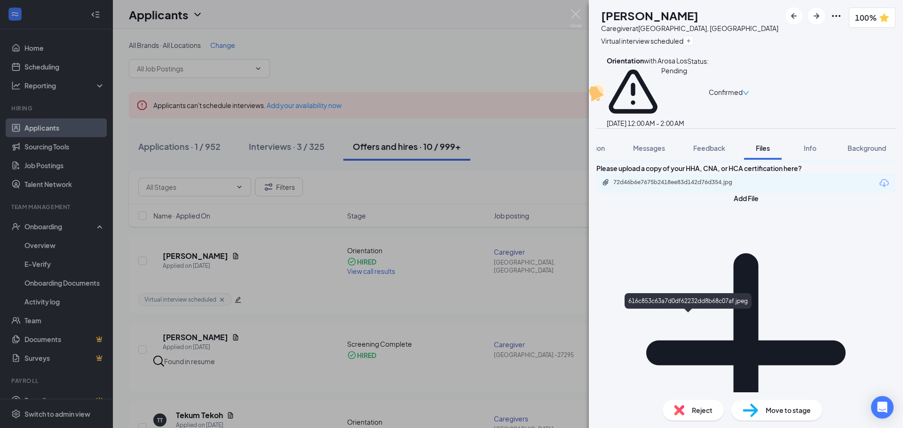
click at [731, 156] on div "616c853c63a7d0df62232dd8b68c07af.jpeg" at bounding box center [679, 153] width 132 height 8
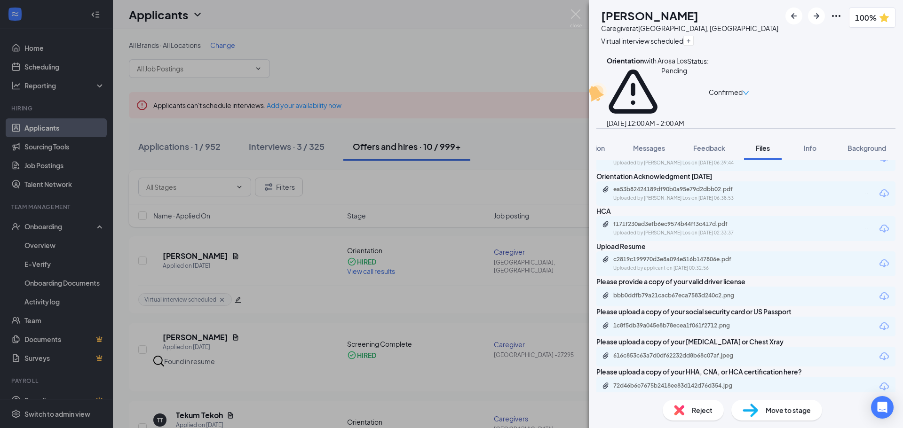
scroll to position [0, 0]
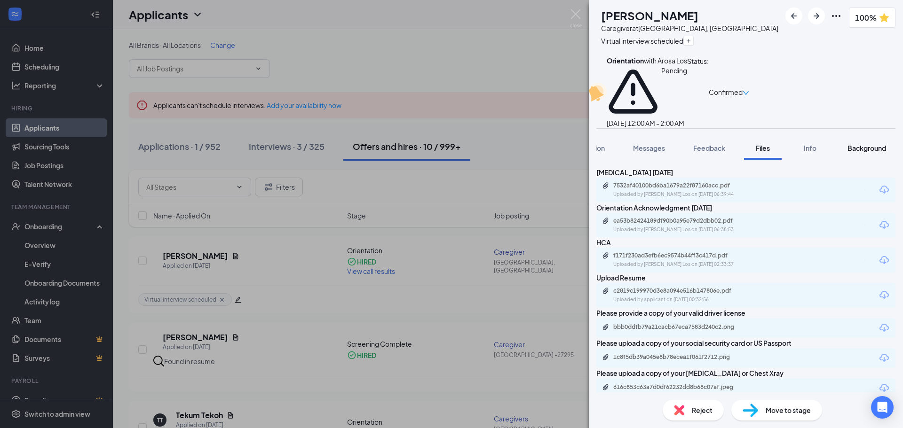
click at [865, 144] on span "Background" at bounding box center [866, 148] width 39 height 8
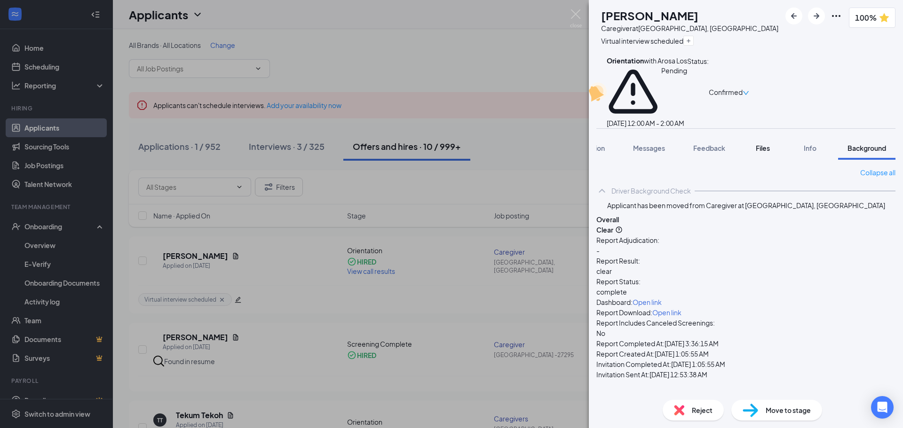
click at [763, 143] on div "Files" at bounding box center [762, 147] width 19 height 9
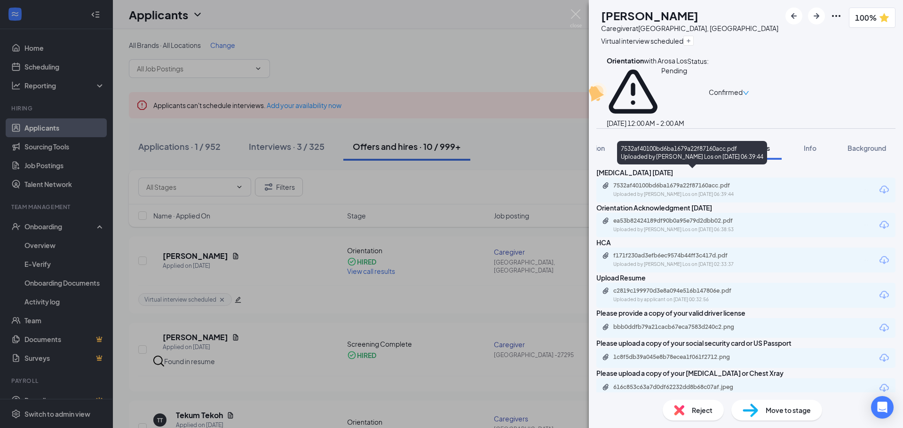
click at [664, 182] on div "7532af40100bd6ba1679a22f87160acc.pdf" at bounding box center [679, 186] width 132 height 8
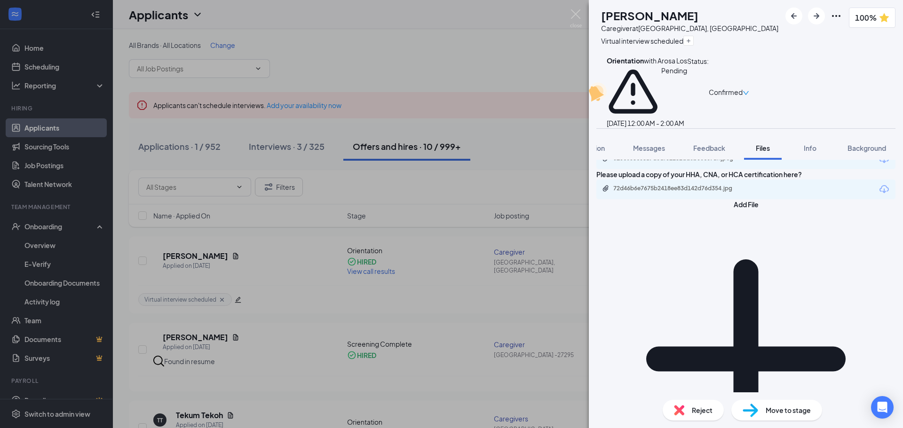
scroll to position [235, 0]
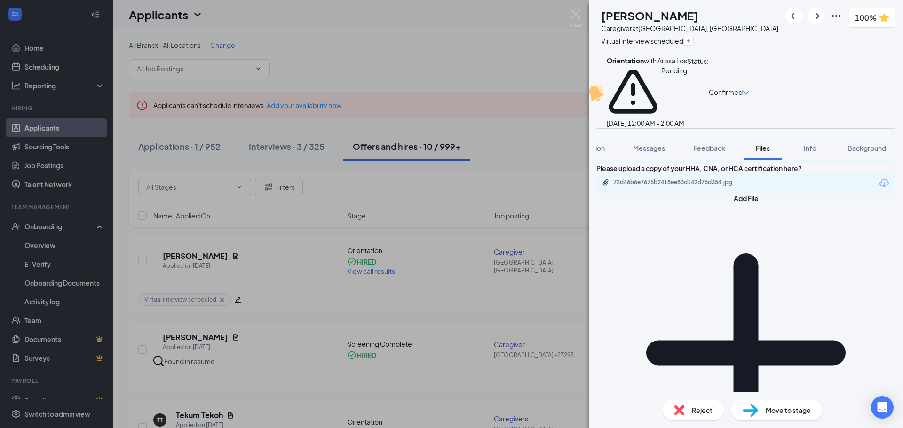
click at [731, 156] on div "616c853c63a7d0df62232dd8b68c07af.jpeg" at bounding box center [679, 153] width 132 height 8
click at [721, 133] on div "1c8f5db39a045e8b78ecea1f061f2712.png" at bounding box center [745, 123] width 299 height 20
click at [719, 126] on div "1c8f5db39a045e8b78ecea1f061f2712.png" at bounding box center [679, 122] width 132 height 8
click at [709, 126] on div "1c8f5db39a045e8b78ecea1f061f2712.png" at bounding box center [679, 122] width 132 height 8
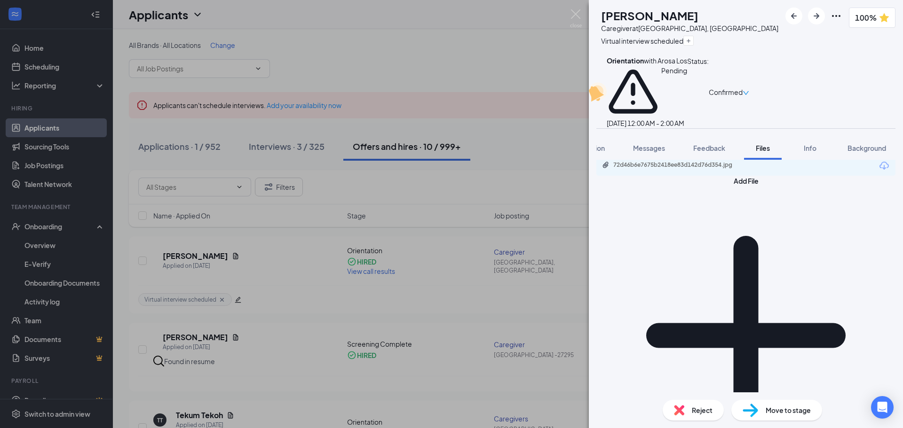
scroll to position [267, 0]
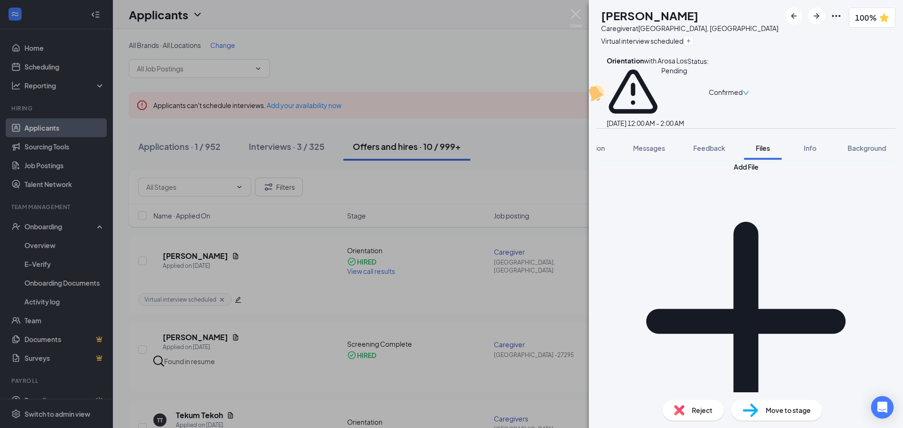
click at [720, 155] on div "72d46b6e7675b2418ee83d142d76d354.jpg" at bounding box center [679, 151] width 132 height 8
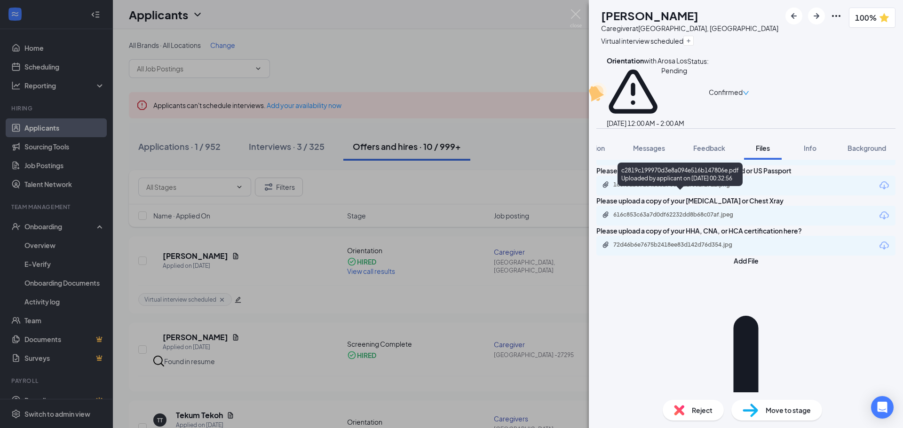
scroll to position [31, 0]
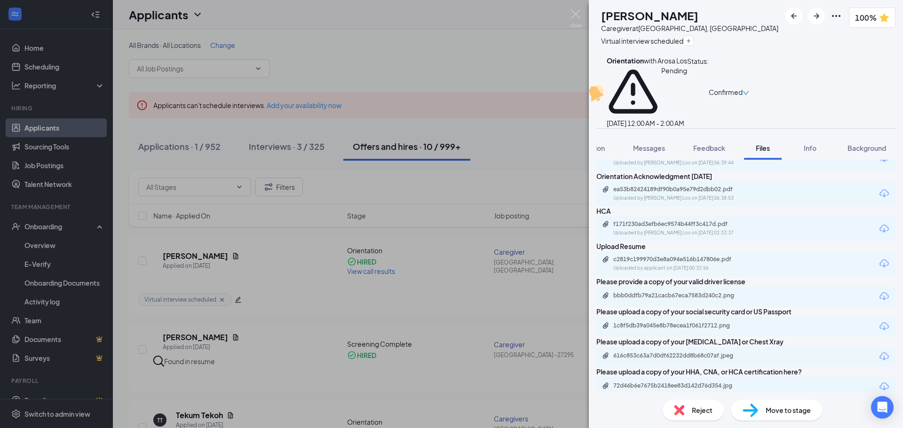
click at [702, 228] on div "f171f230ad3efb6ec9574b44ff3c417d.pdf" at bounding box center [679, 224] width 132 height 8
